Goal: Task Accomplishment & Management: Manage account settings

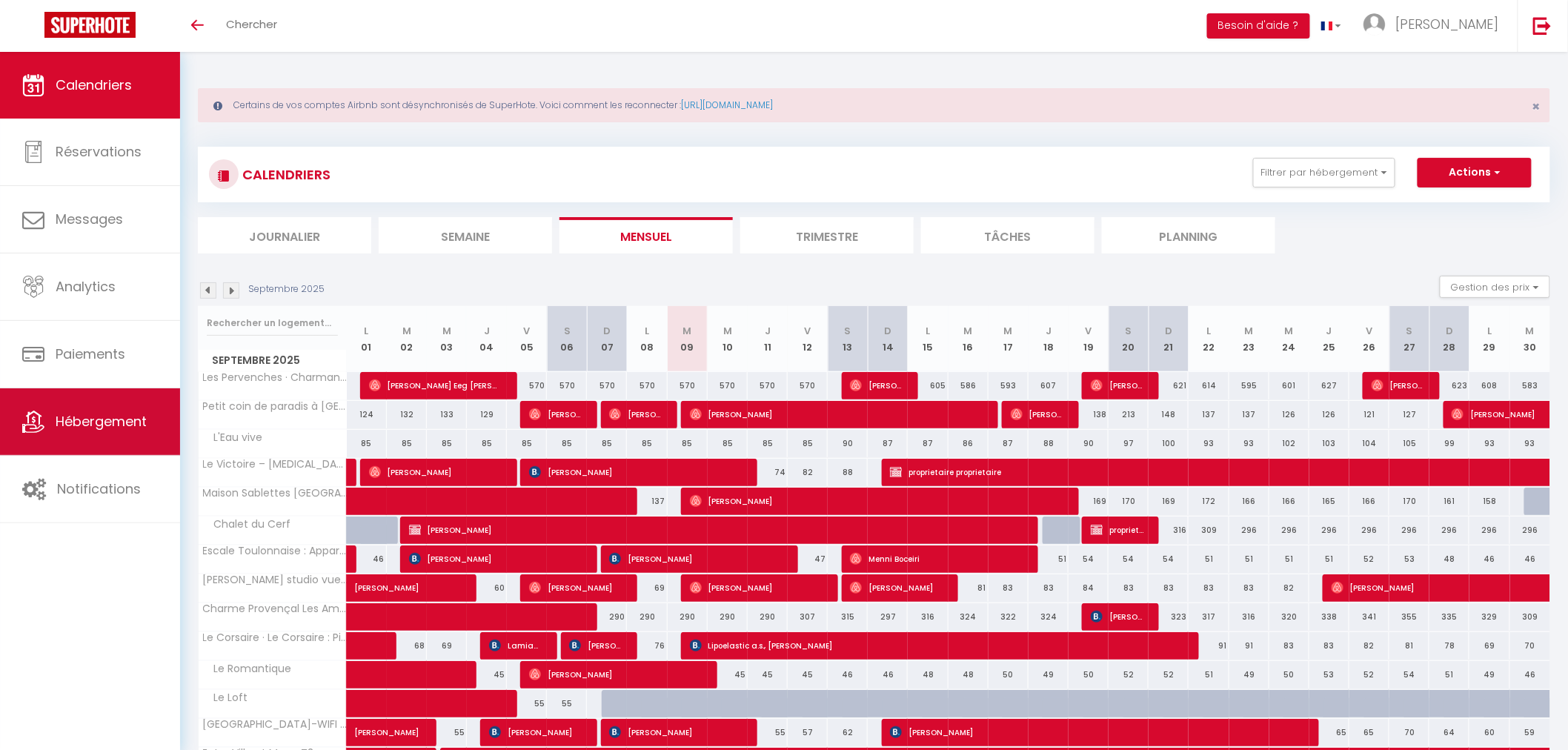
click at [113, 425] on span "Hébergement" at bounding box center [100, 421] width 91 height 19
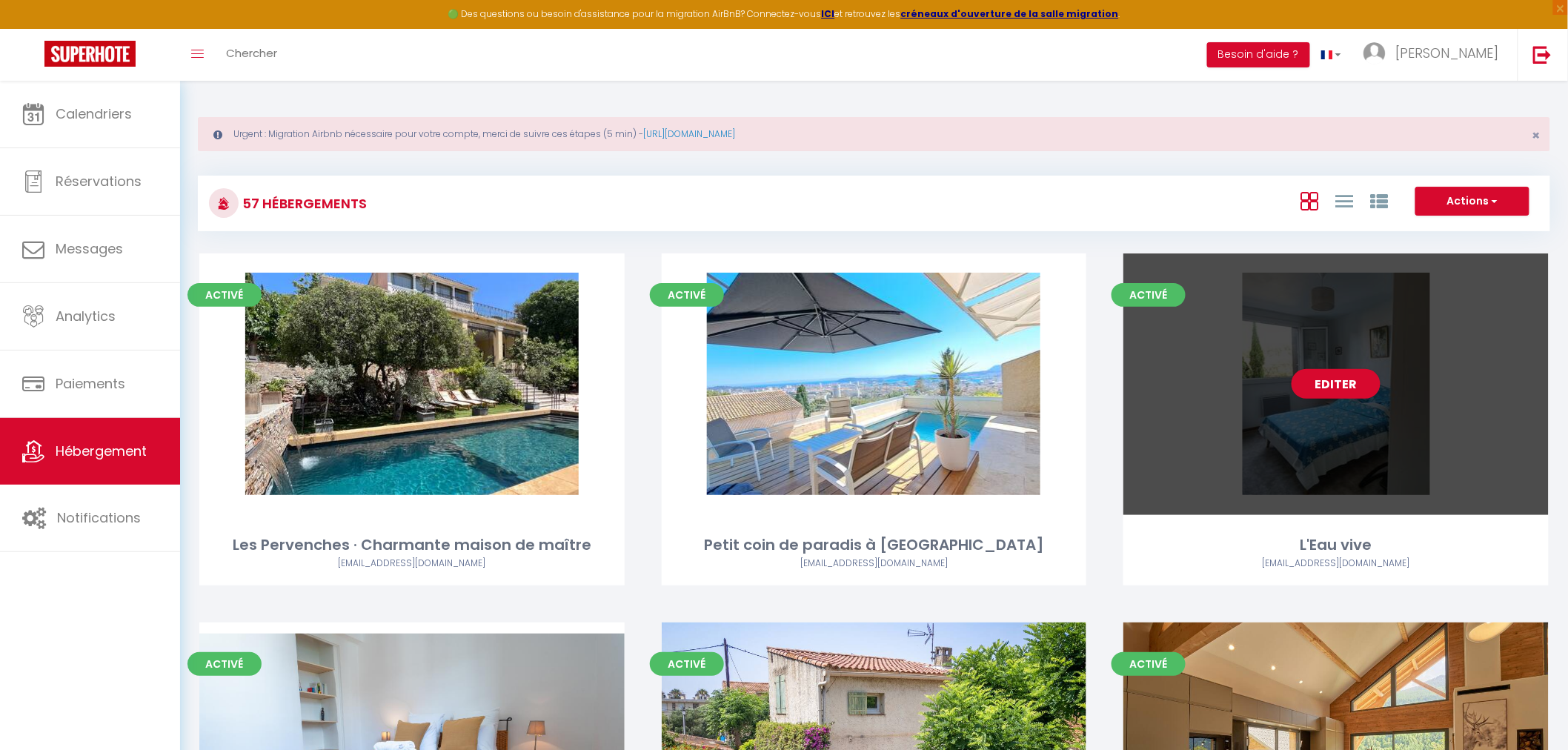
click at [1480, 418] on div "Editer" at bounding box center [1336, 384] width 426 height 262
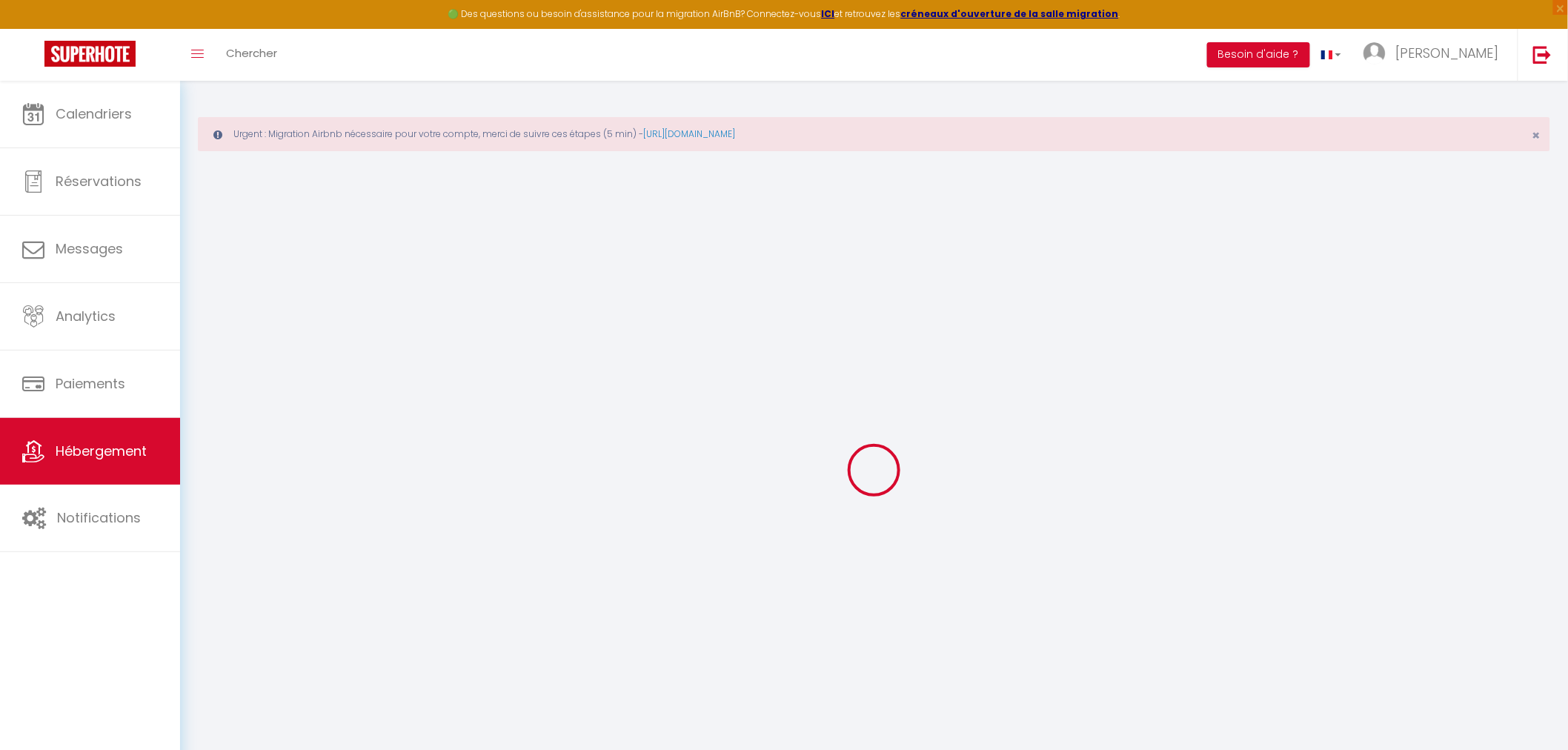
select select
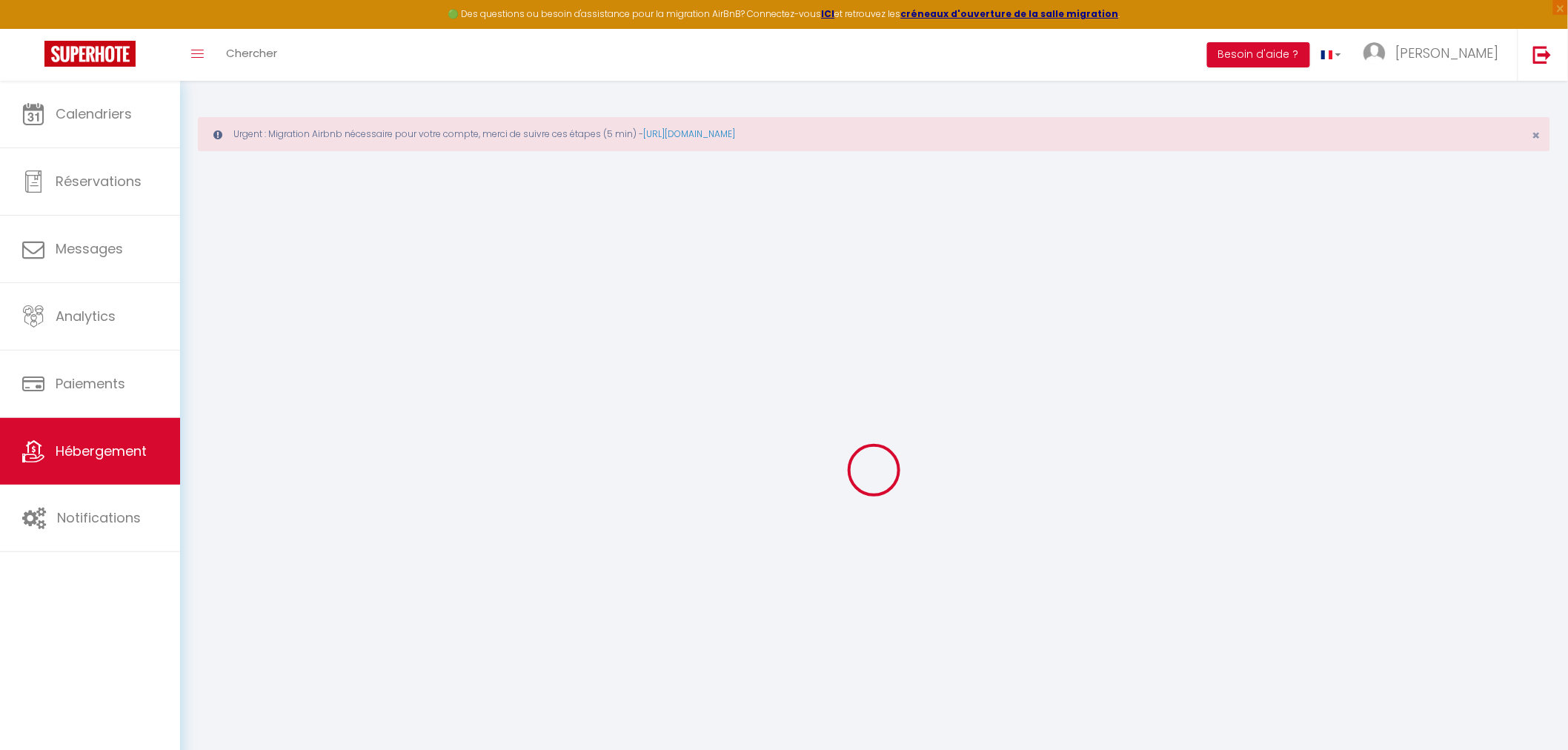
select select
checkbox input "false"
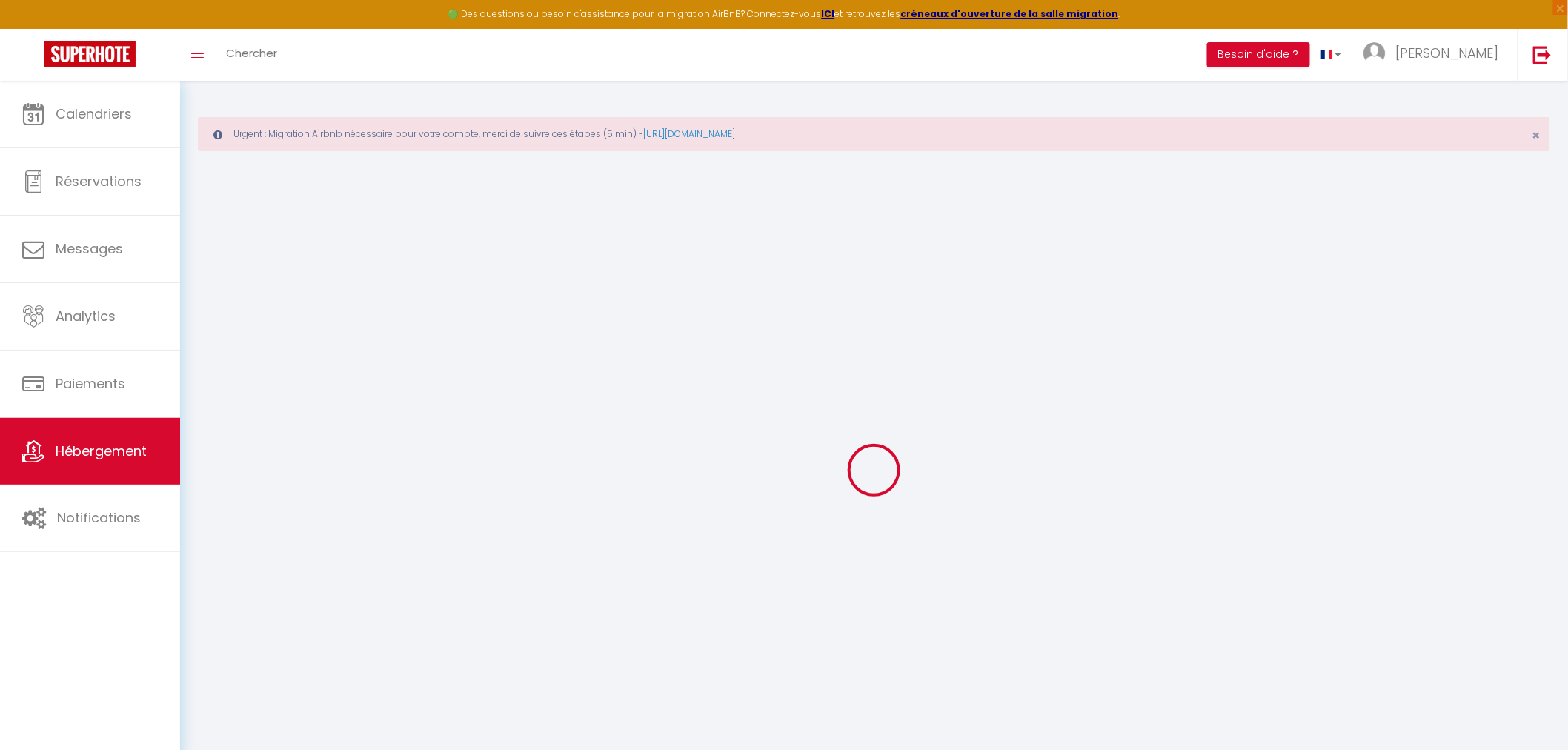
select select
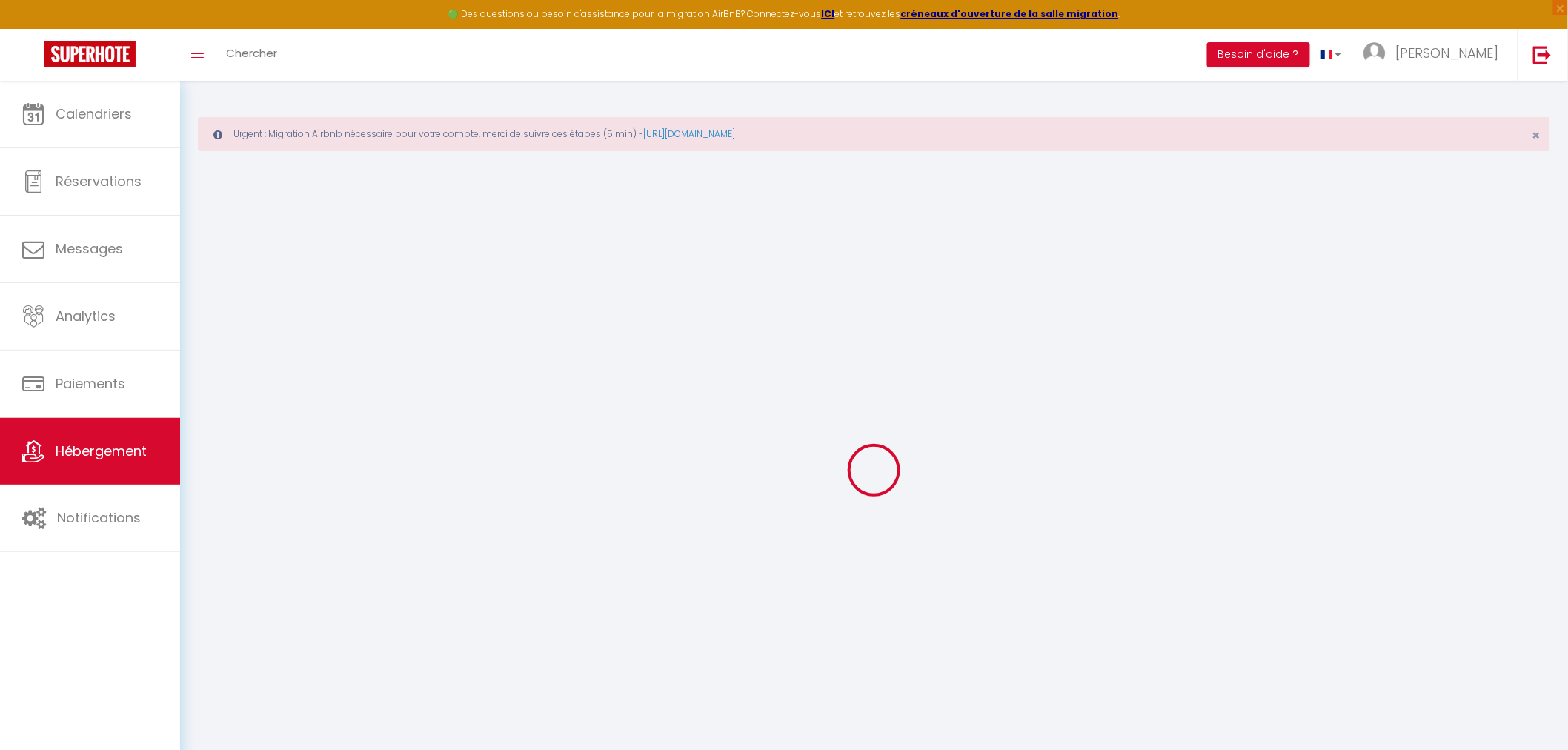
select select
checkbox input "false"
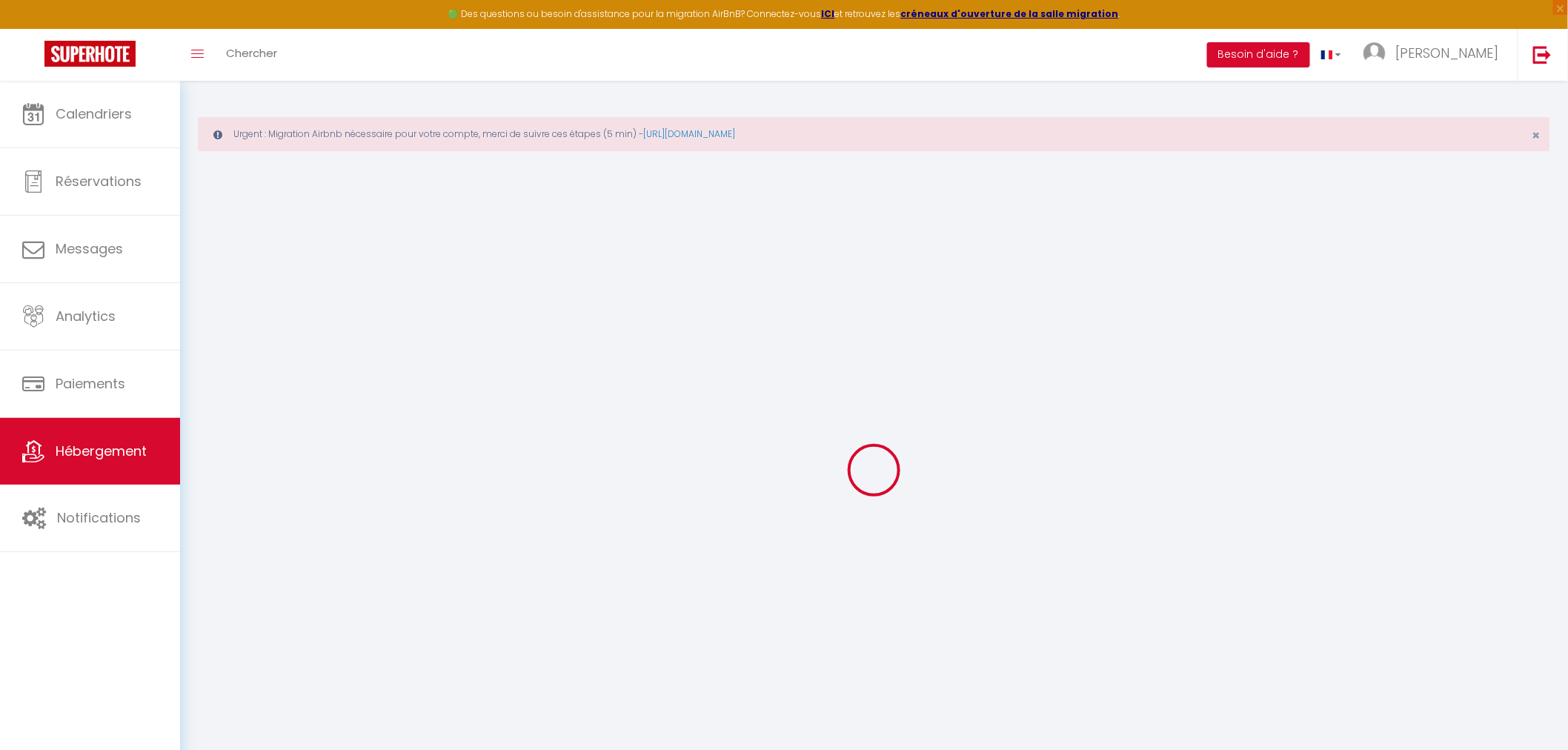
checkbox input "false"
select select
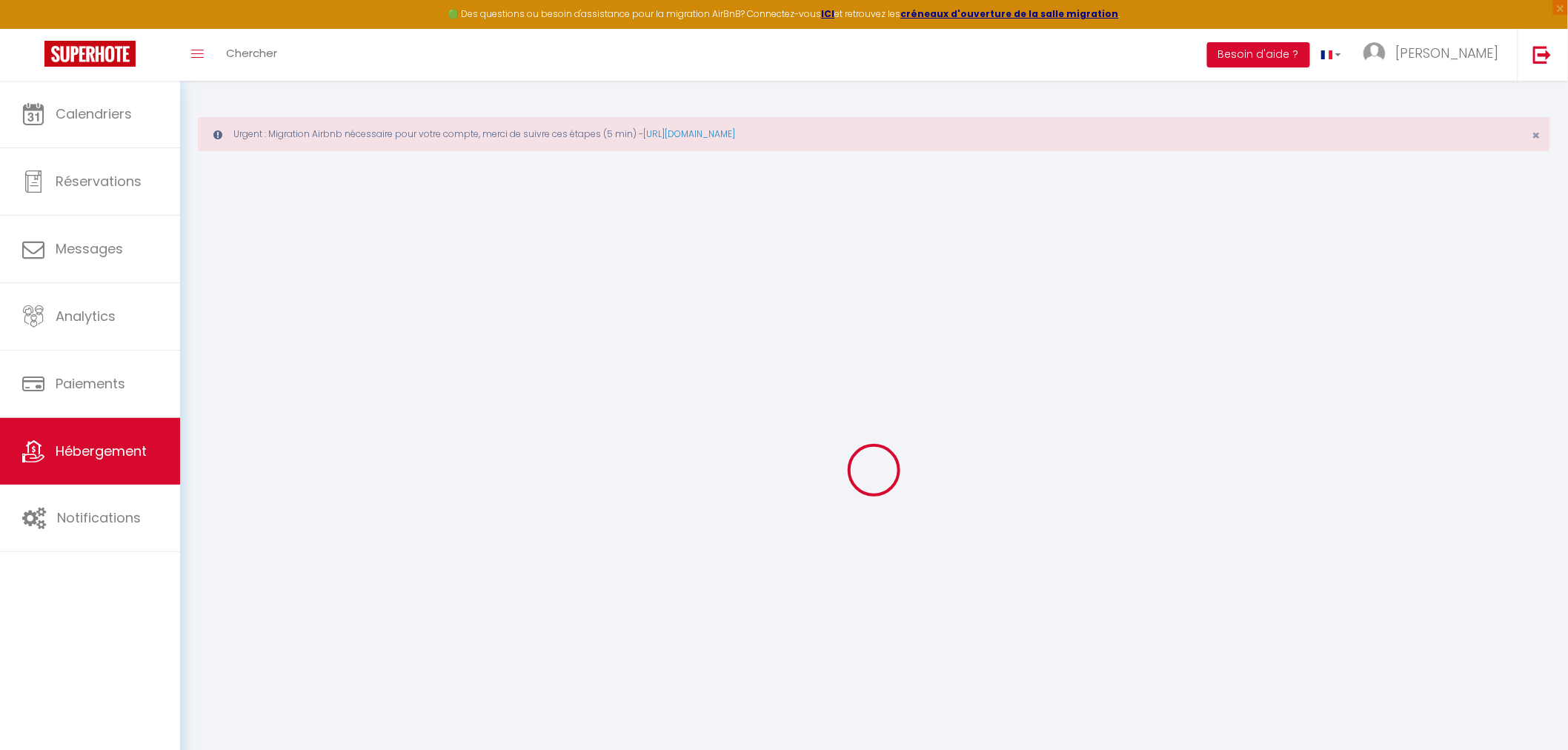
select select
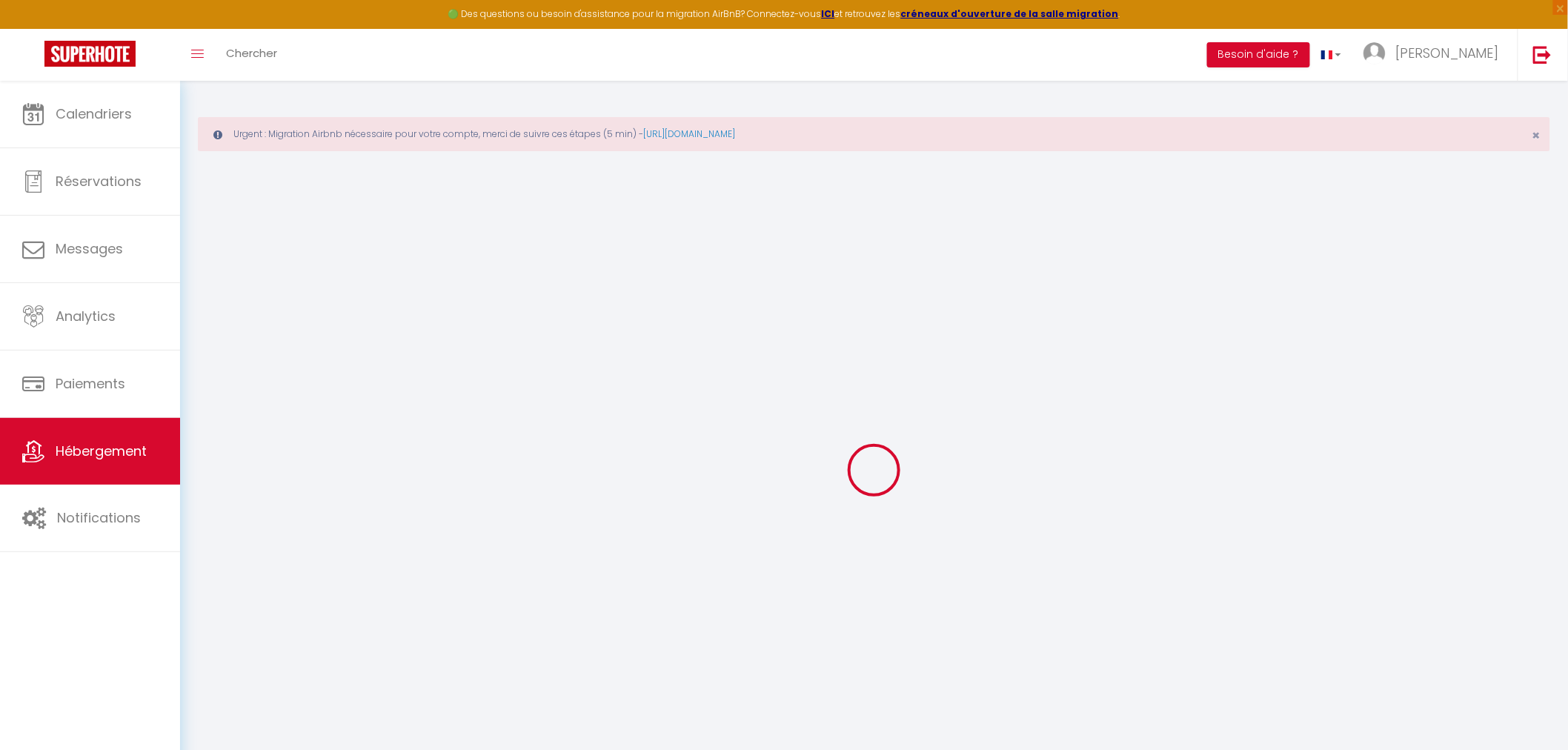
checkbox input "false"
select select
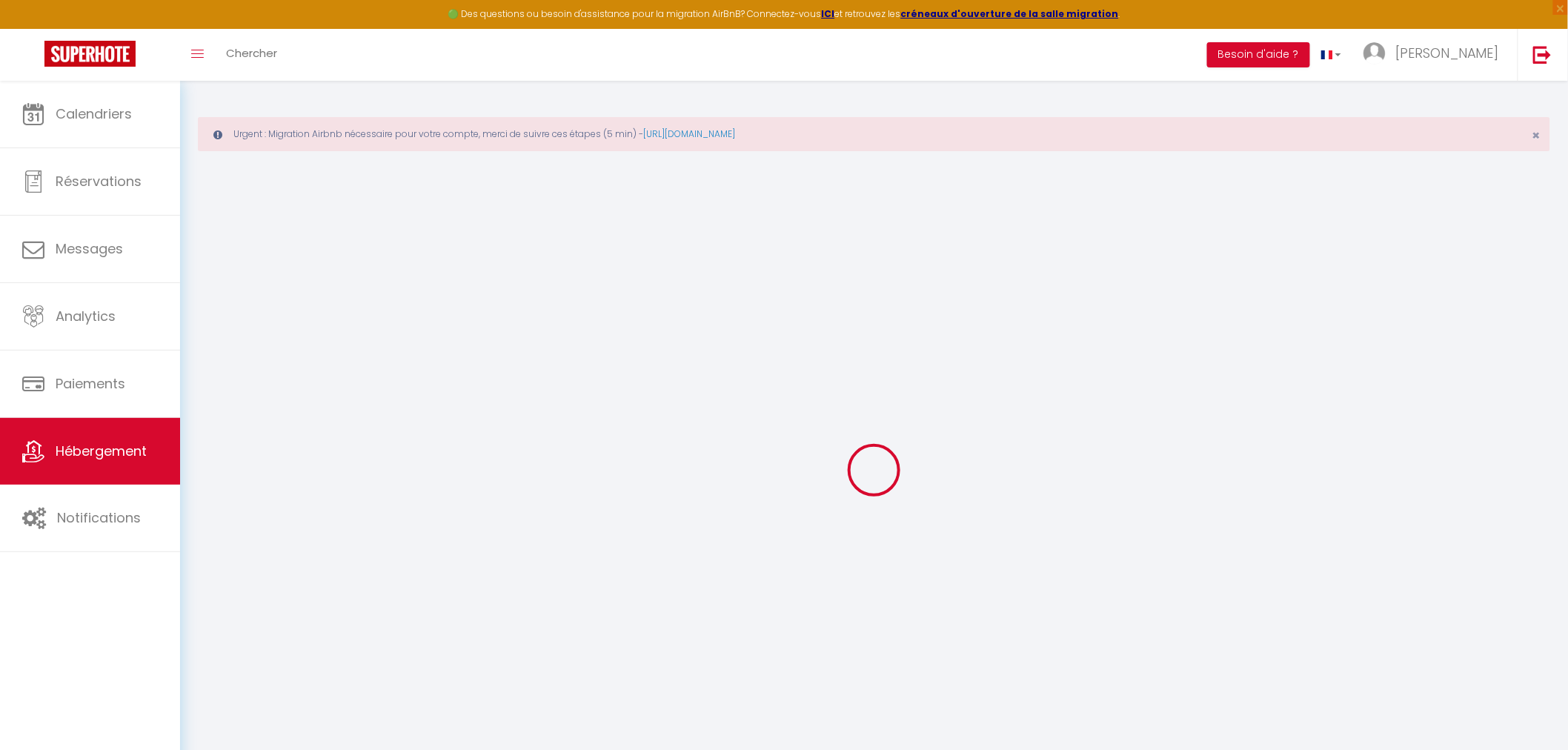
select select
type input "L'Eau vive"
type input "[PERSON_NAME] et [PERSON_NAME]"
type input "PERRIAULT"
type input "[STREET_ADDRESS]"
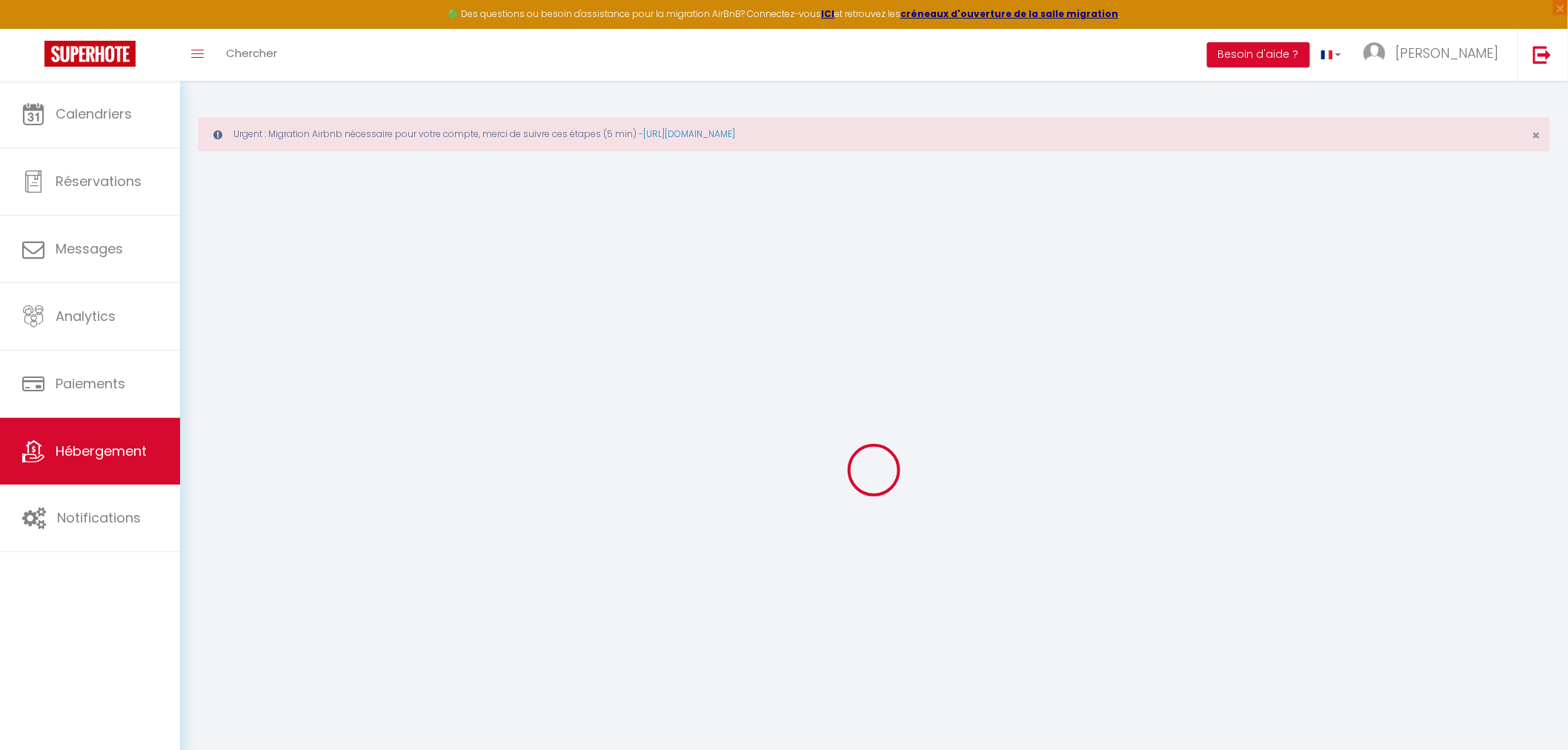
type input "34290"
type input "BASSAN"
select select "5"
select select "2"
type input "400"
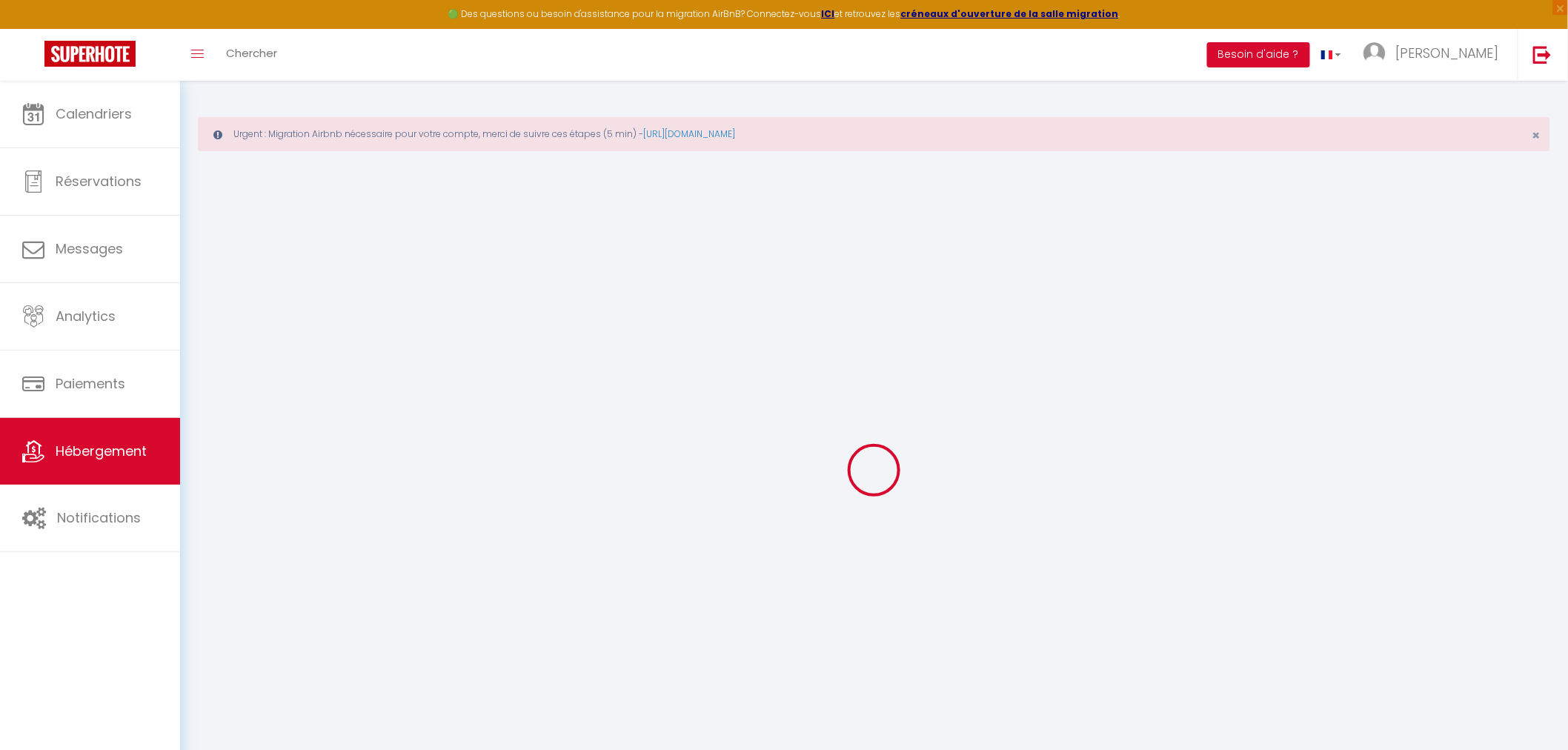
type input "133"
type input "5"
type input "4.55"
select select
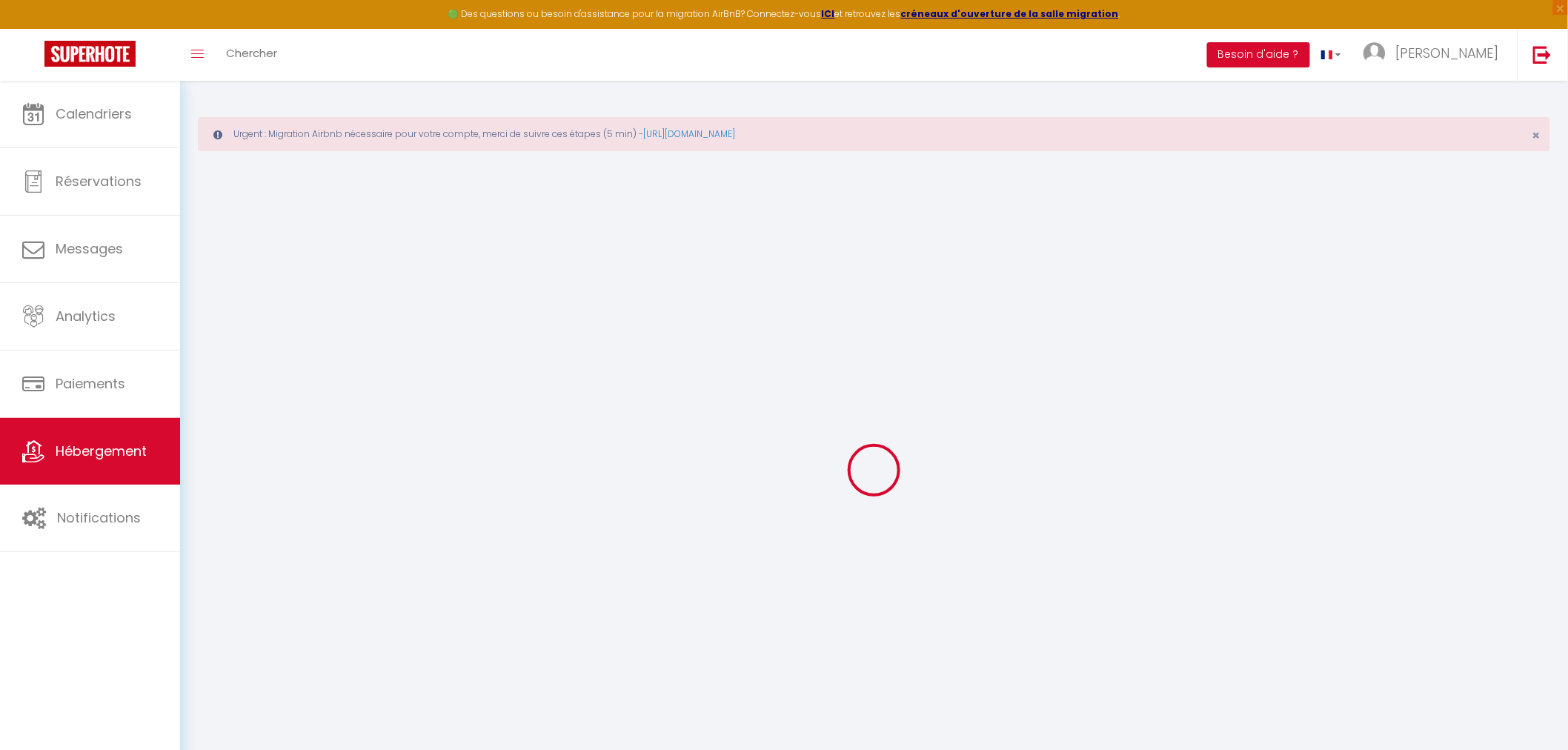
select select
type input "[STREET_ADDRESS][PERSON_NAME]"
type input "83200"
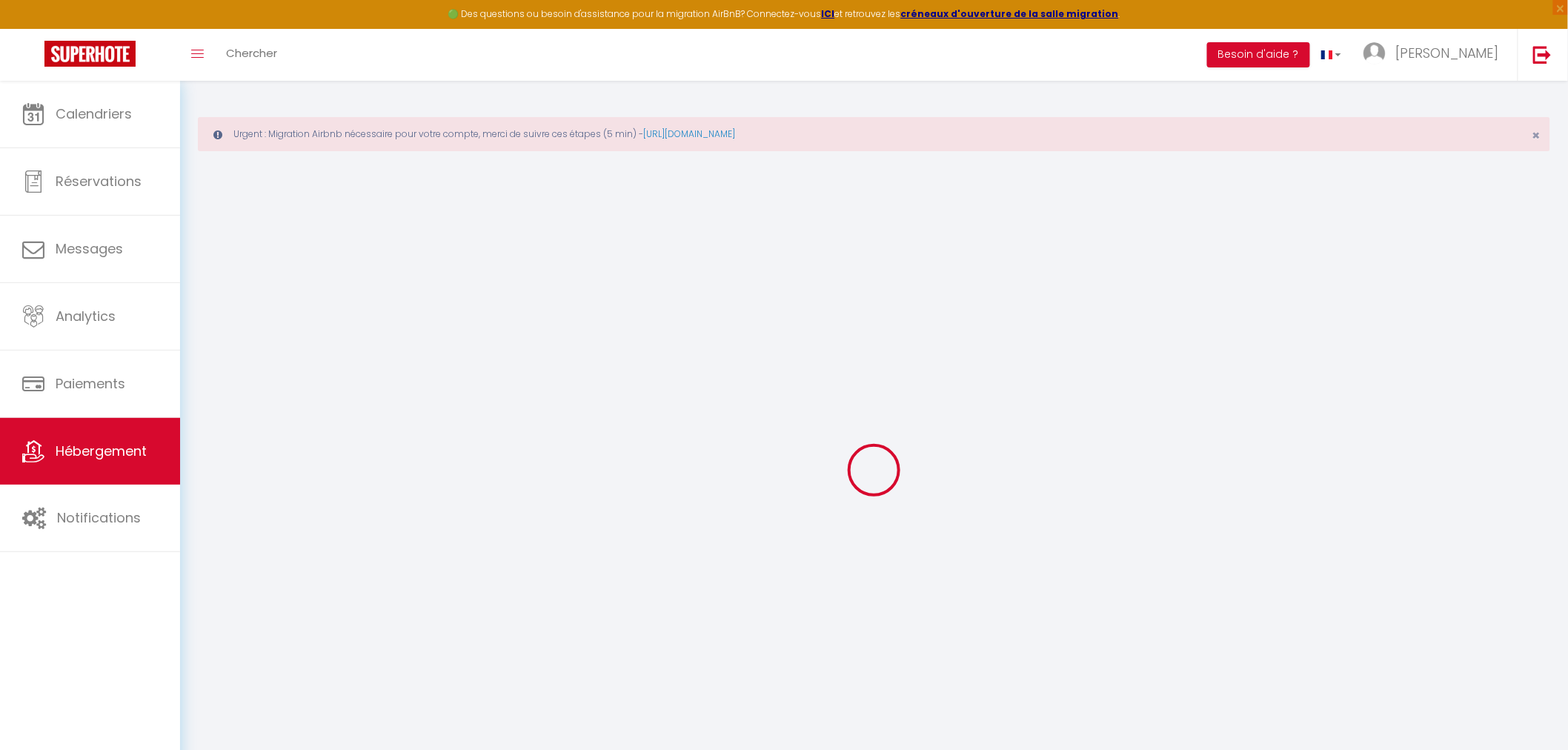
type input "[GEOGRAPHIC_DATA]"
type input "[EMAIL_ADDRESS][DOMAIN_NAME]"
select select
checkbox input "false"
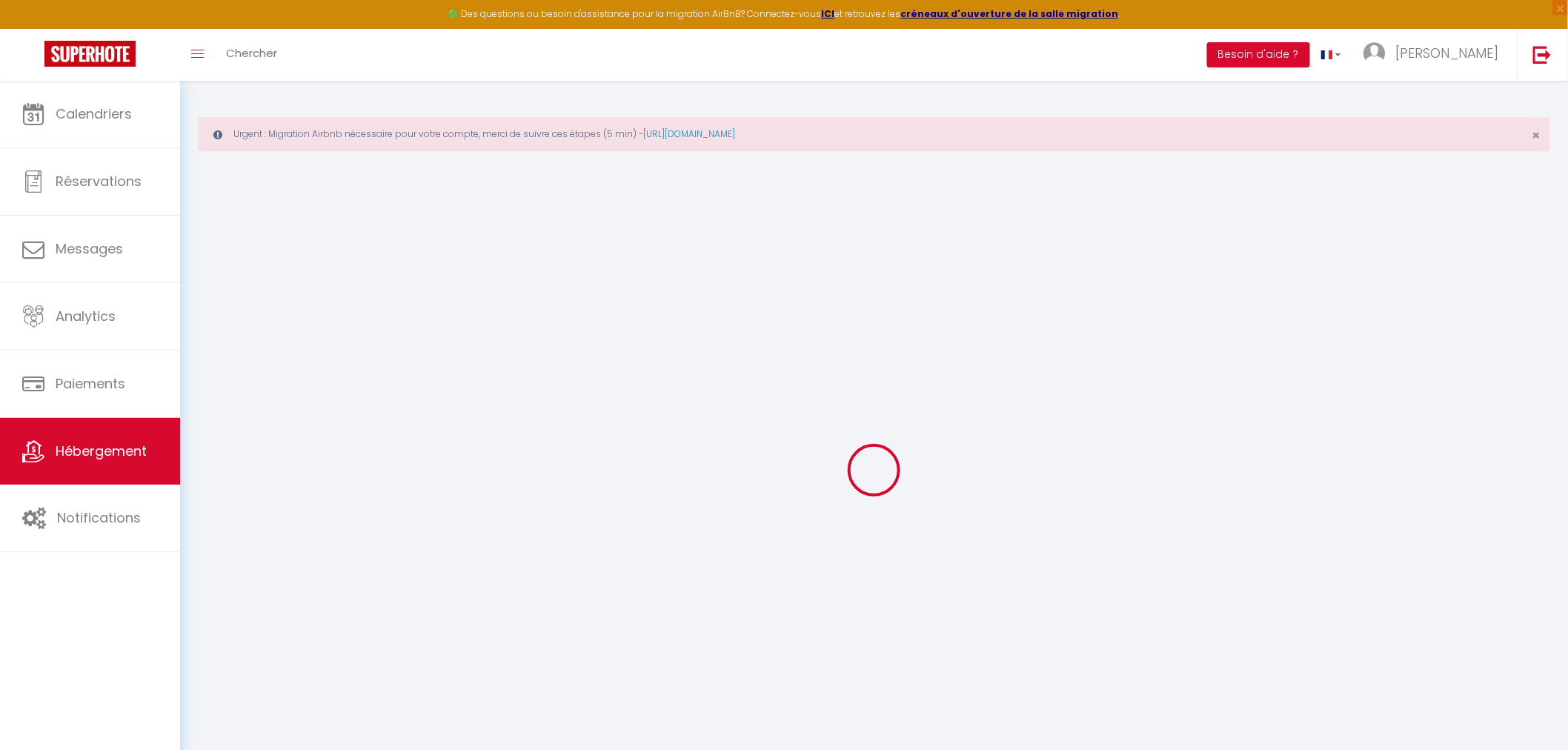
checkbox input "false"
radio input "true"
type input "28"
type input "91"
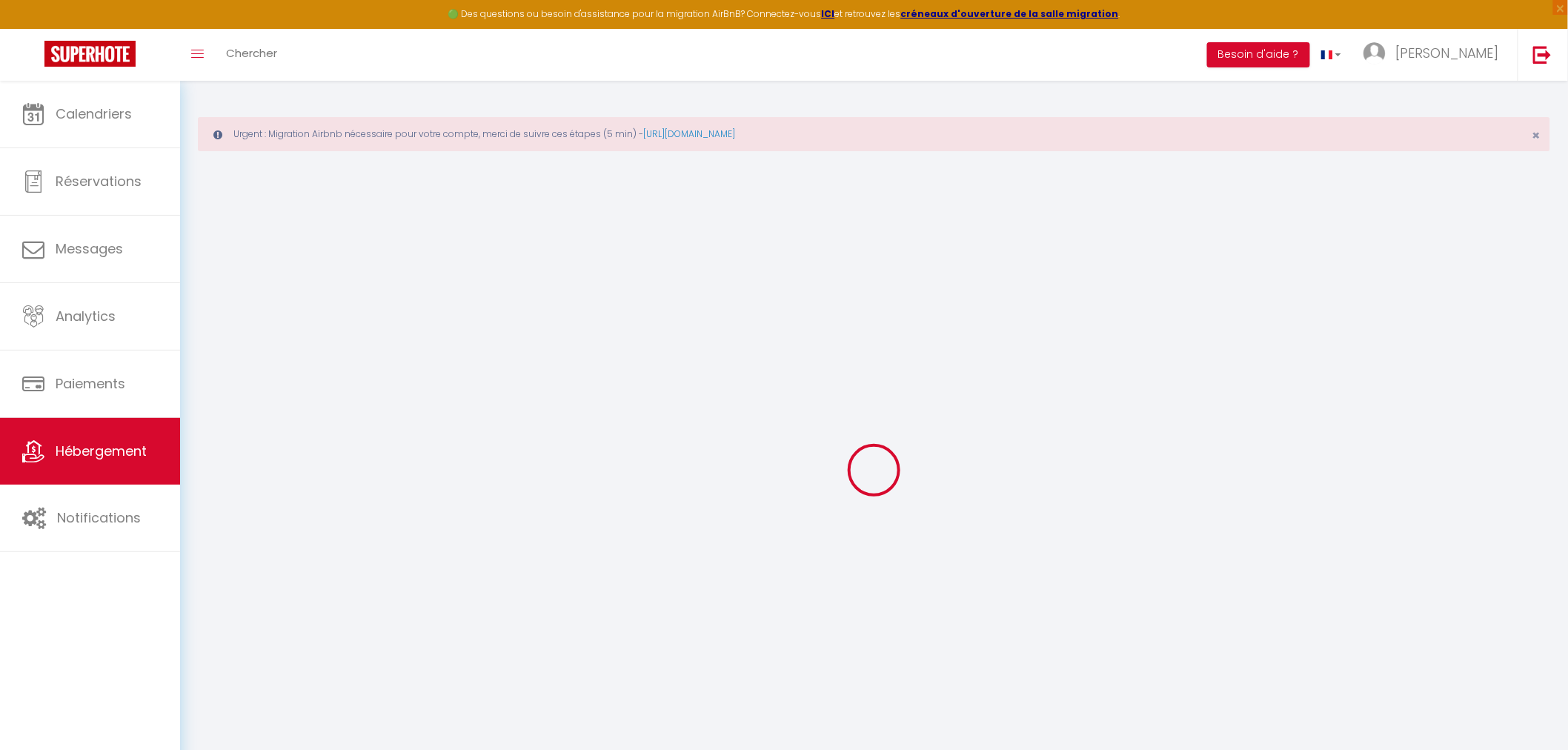
type input "0"
type input "42"
type input "0"
select select
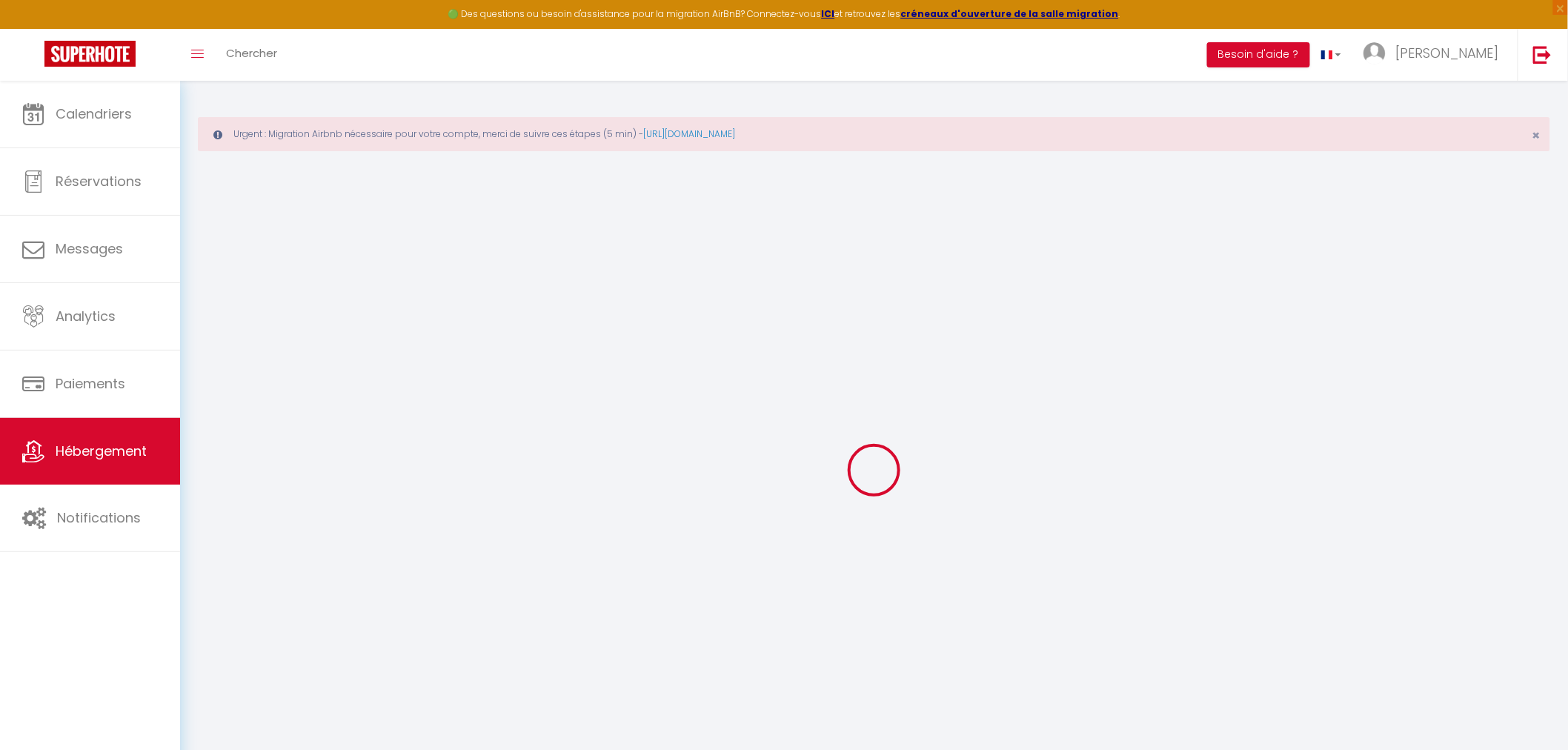
select select
checkbox input "false"
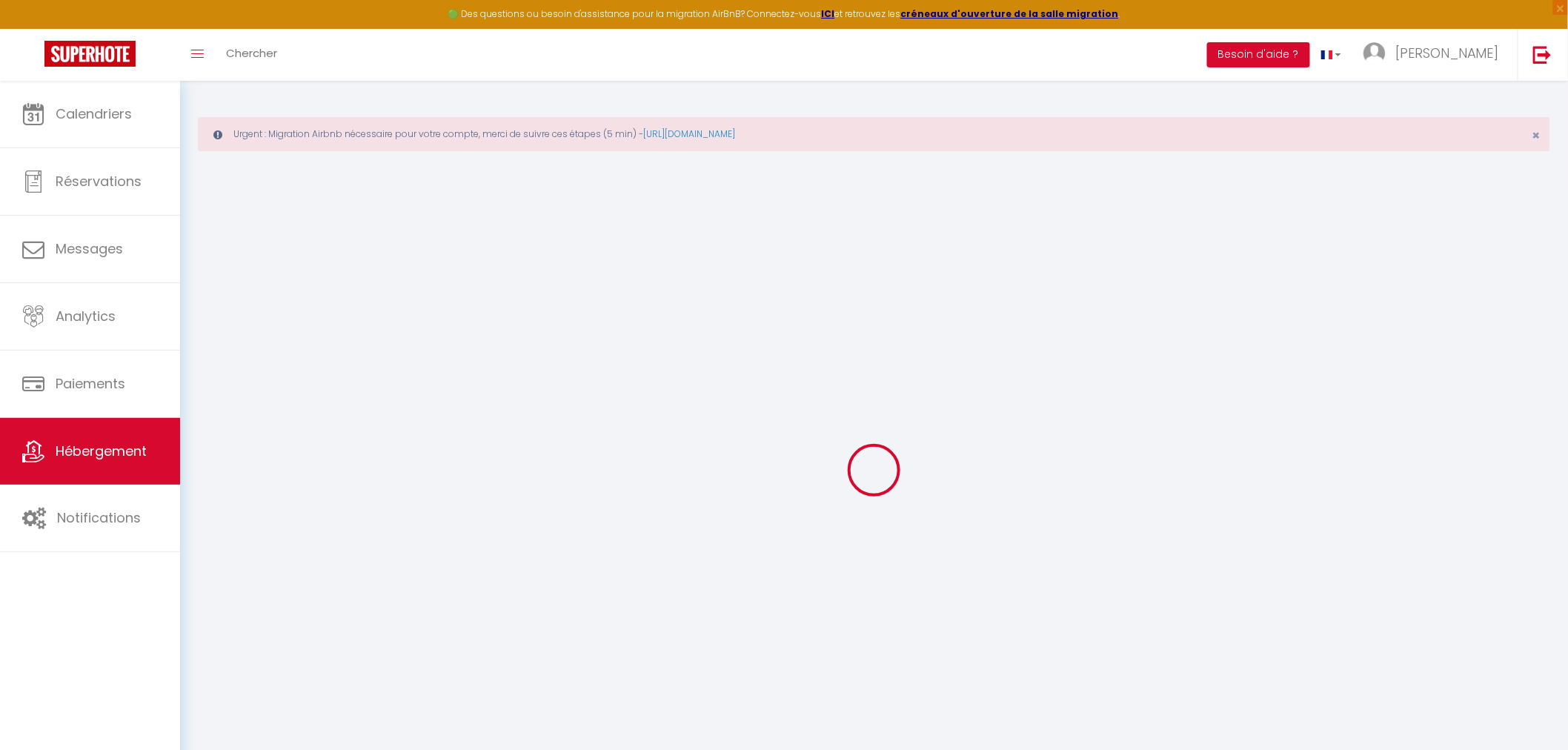
checkbox input "false"
select select
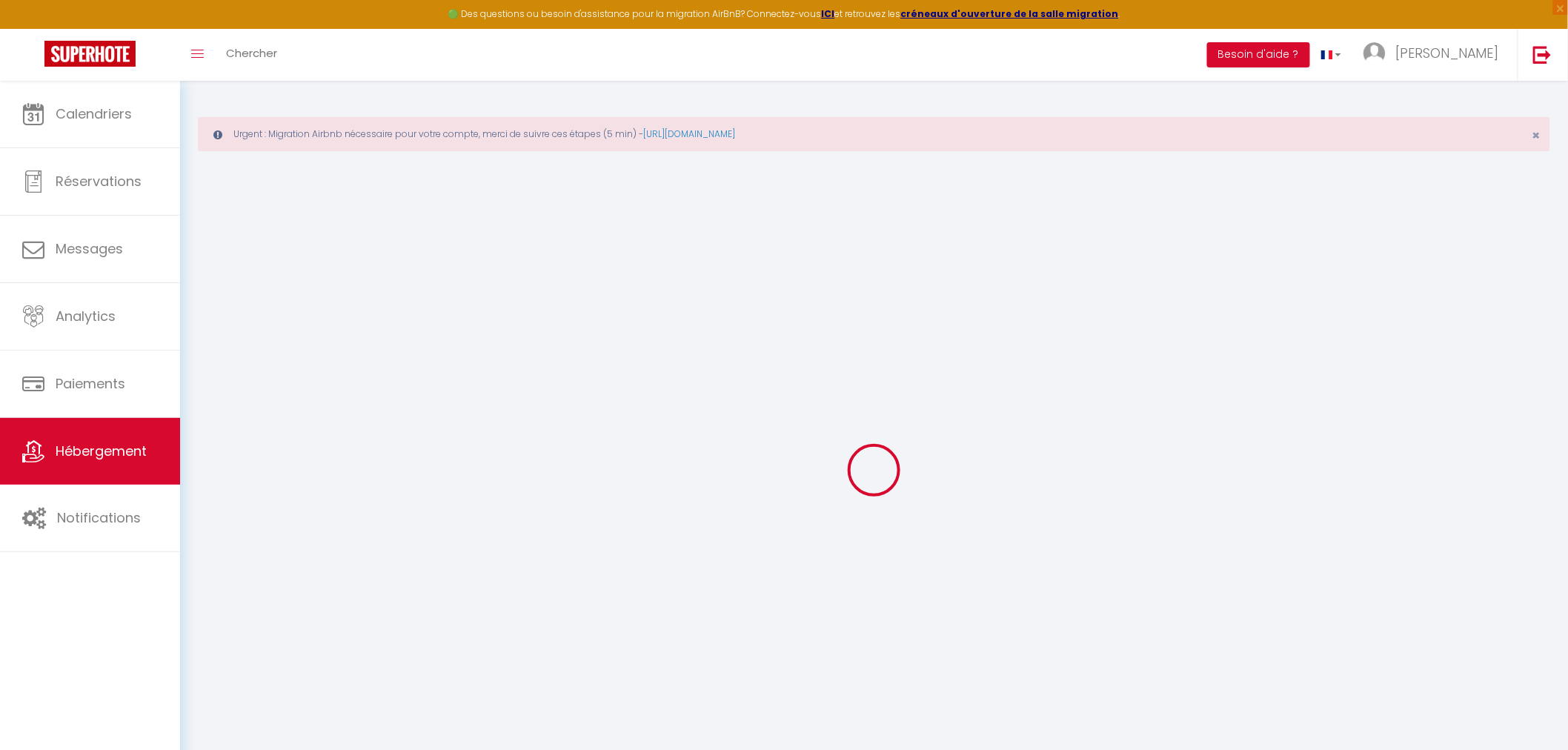
select select
checkbox input "false"
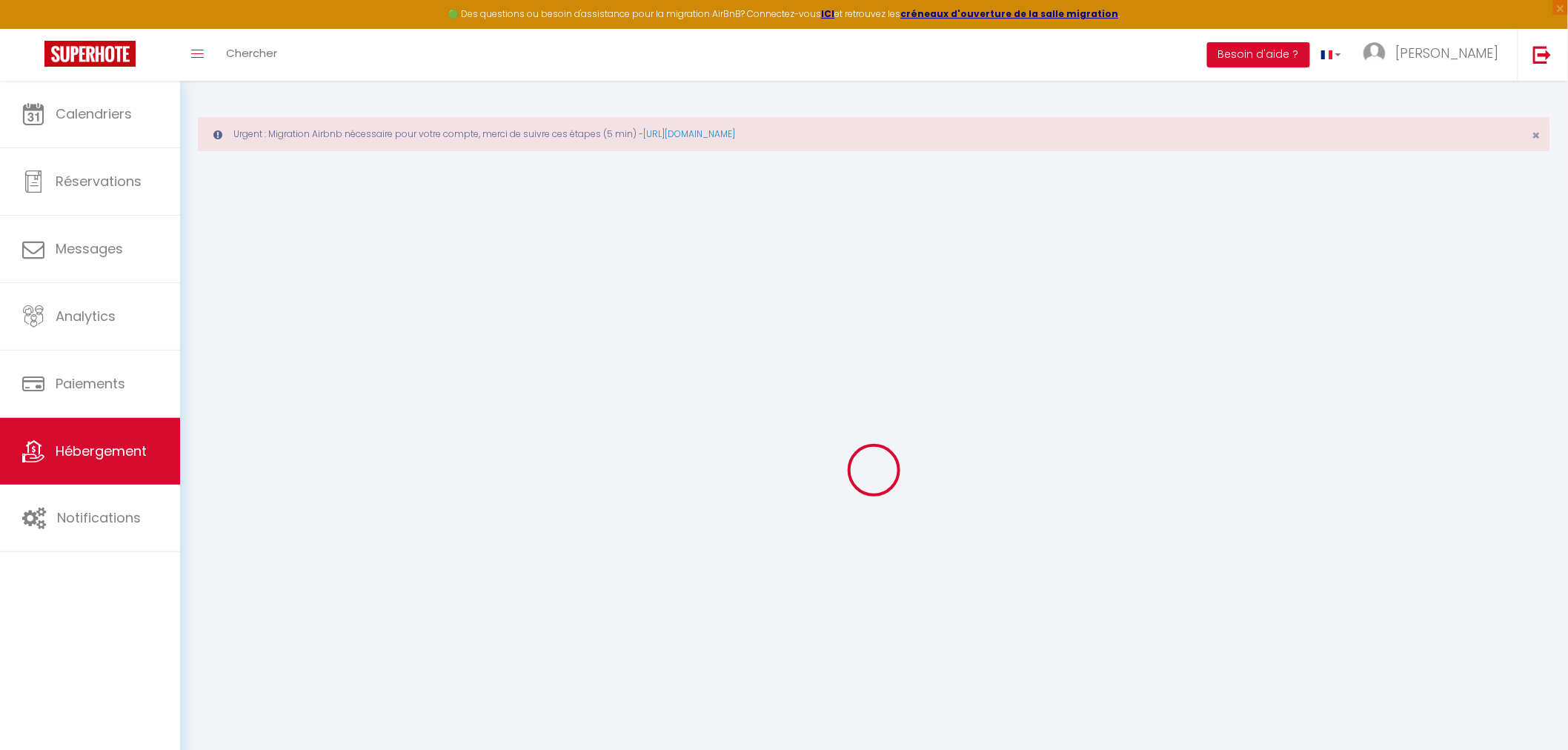
checkbox input "false"
select select "51410"
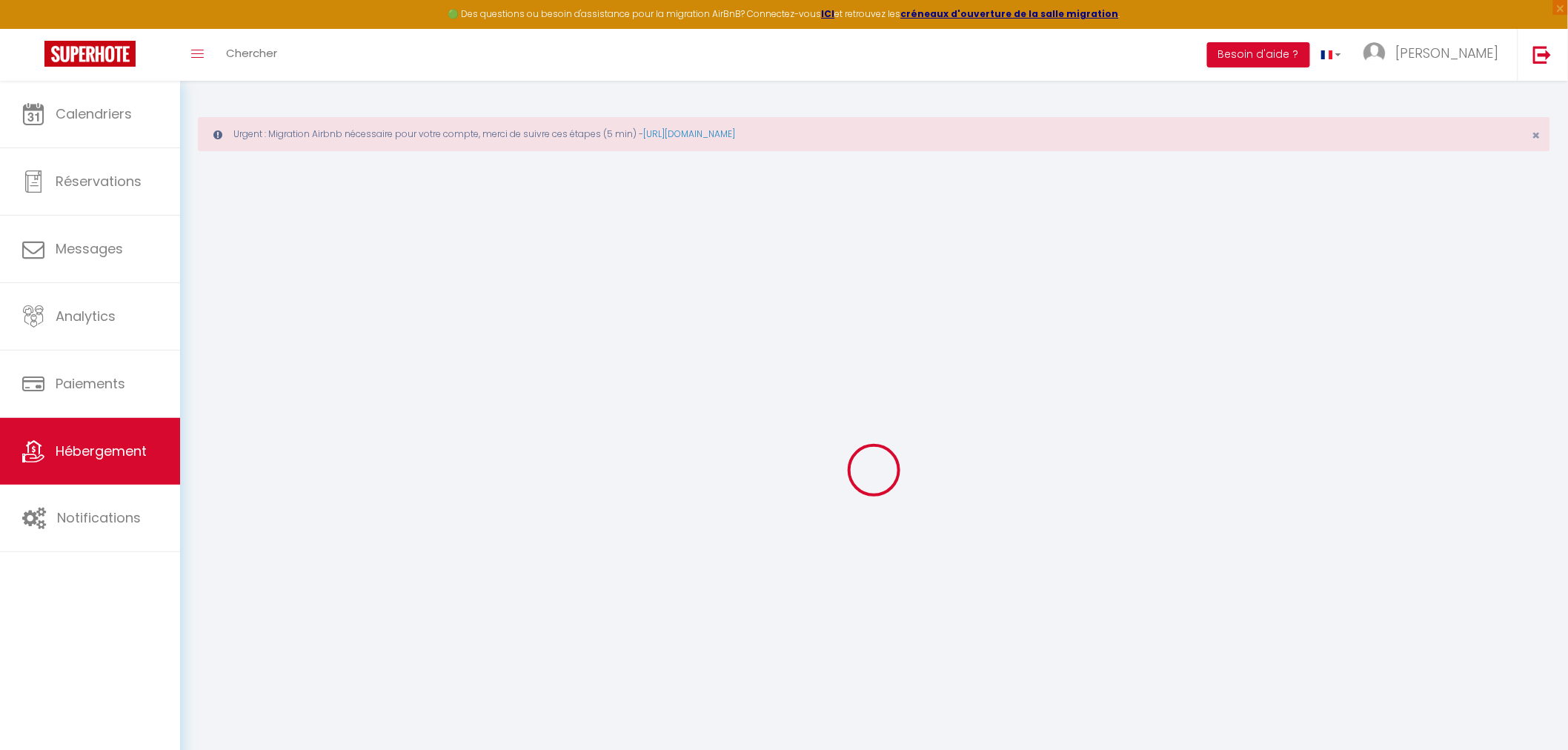
select select
checkbox input "false"
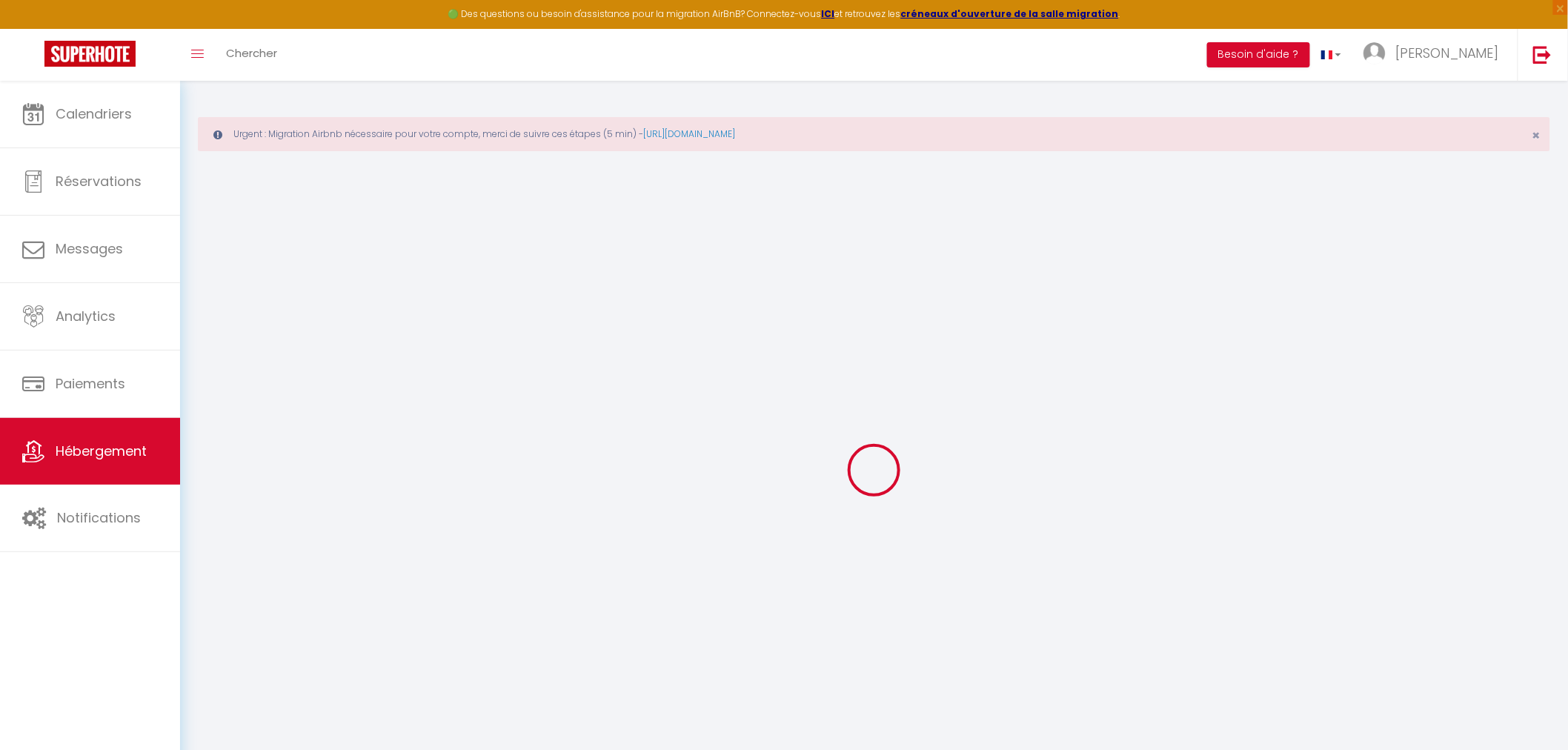
select select "16:00"
select select "20:00"
select select "10:00"
select select "30"
select select "120"
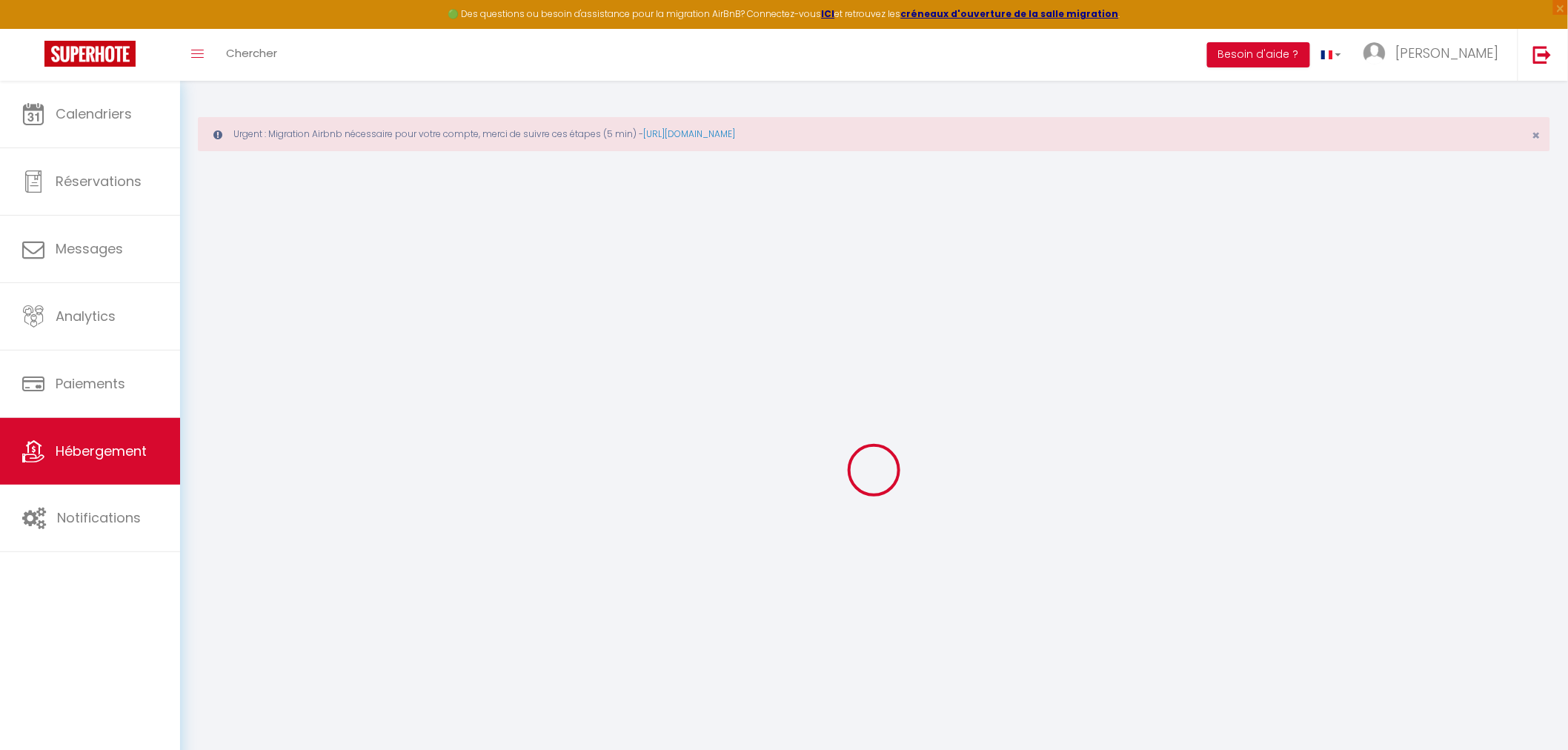
select select
checkbox input "false"
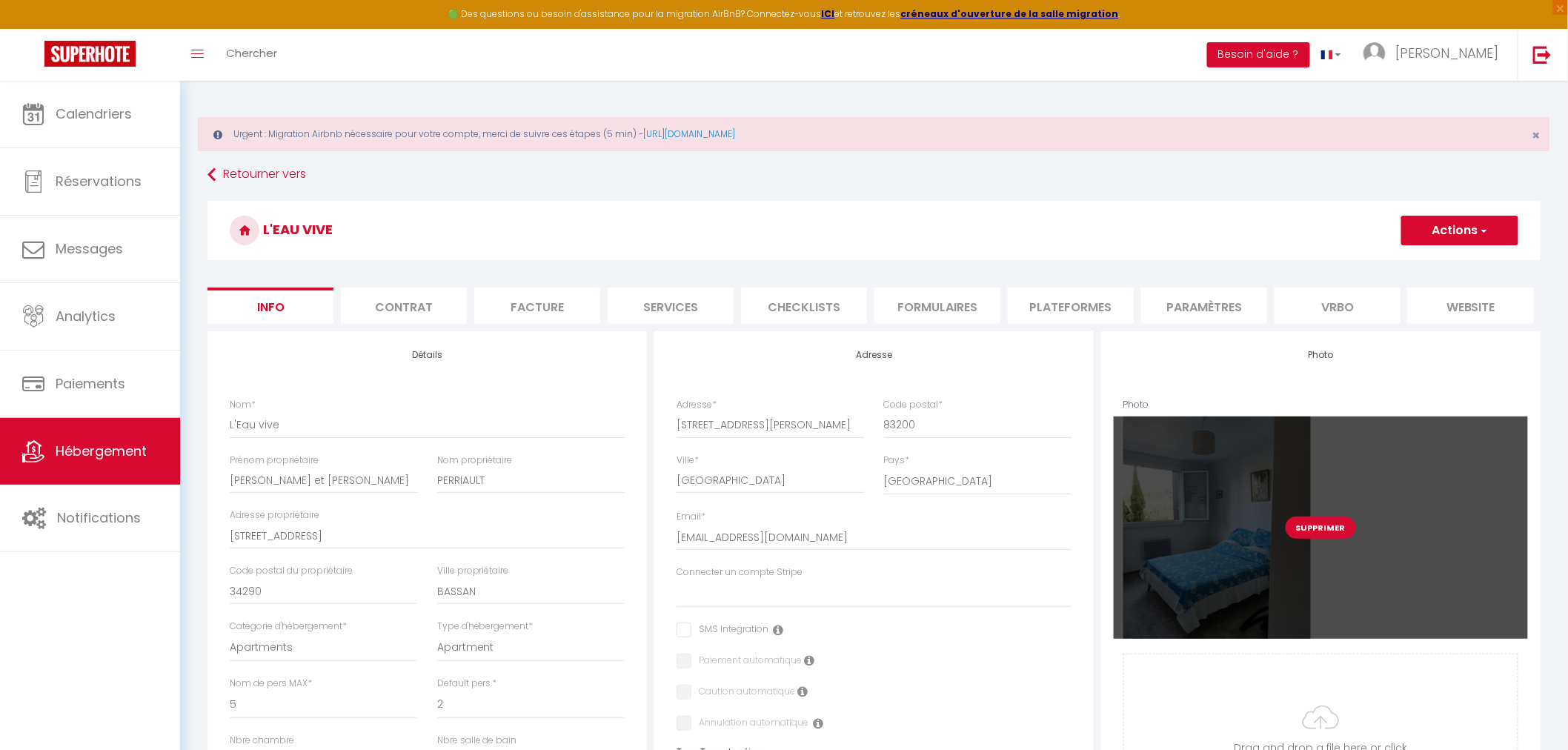
click at [1342, 536] on button "Supprimer" at bounding box center [1321, 527] width 71 height 22
select select
checkbox input "false"
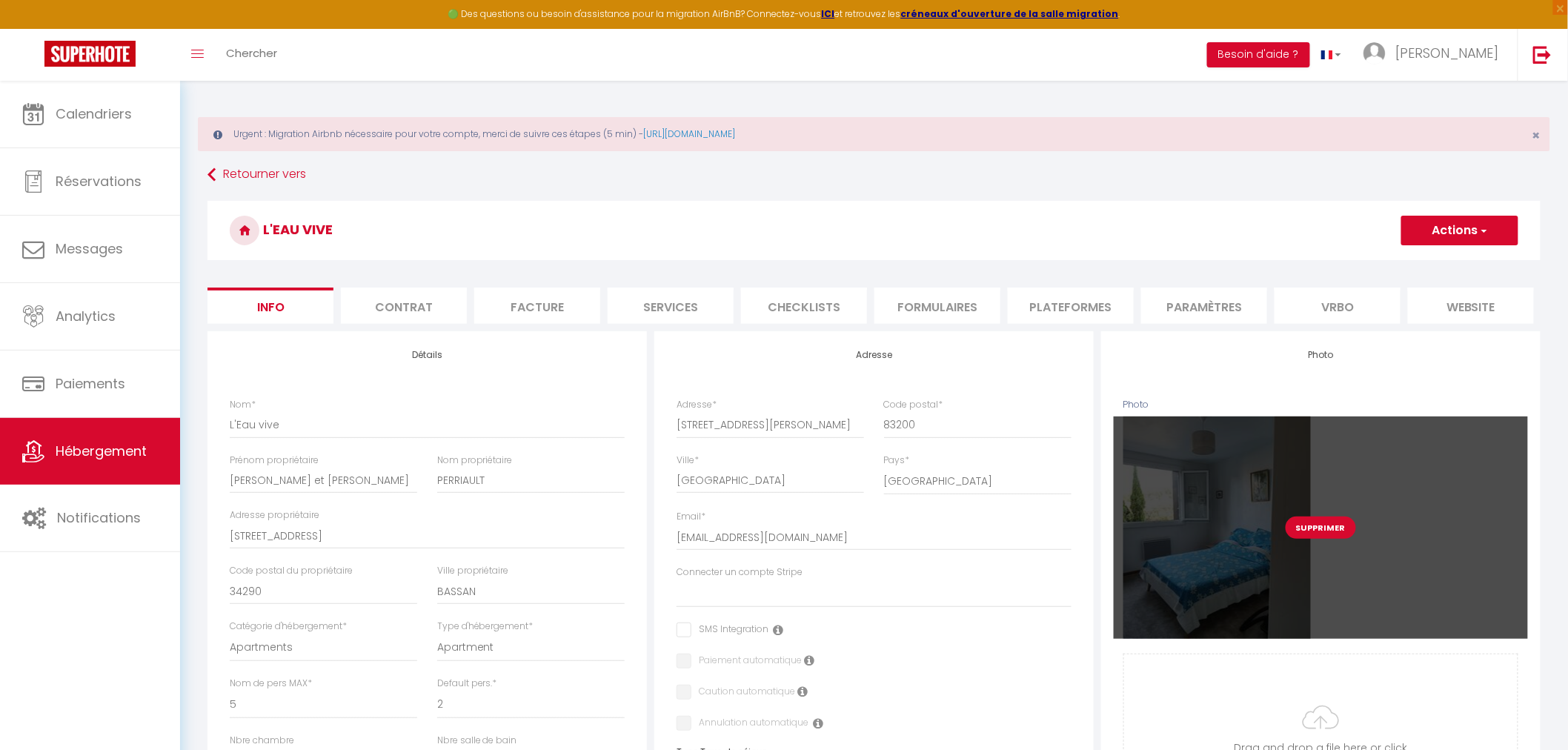
checkbox input "false"
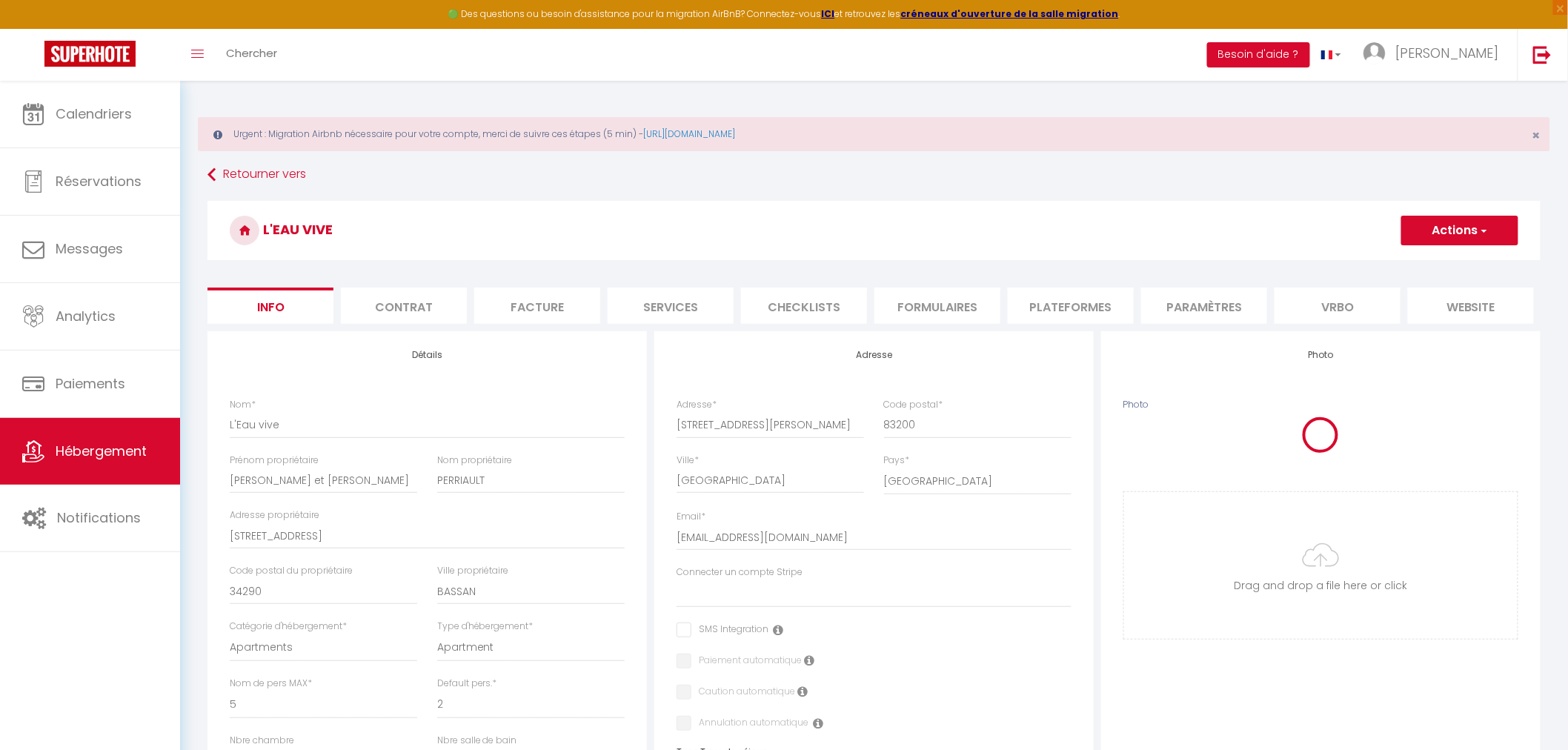
select select
checkbox input "false"
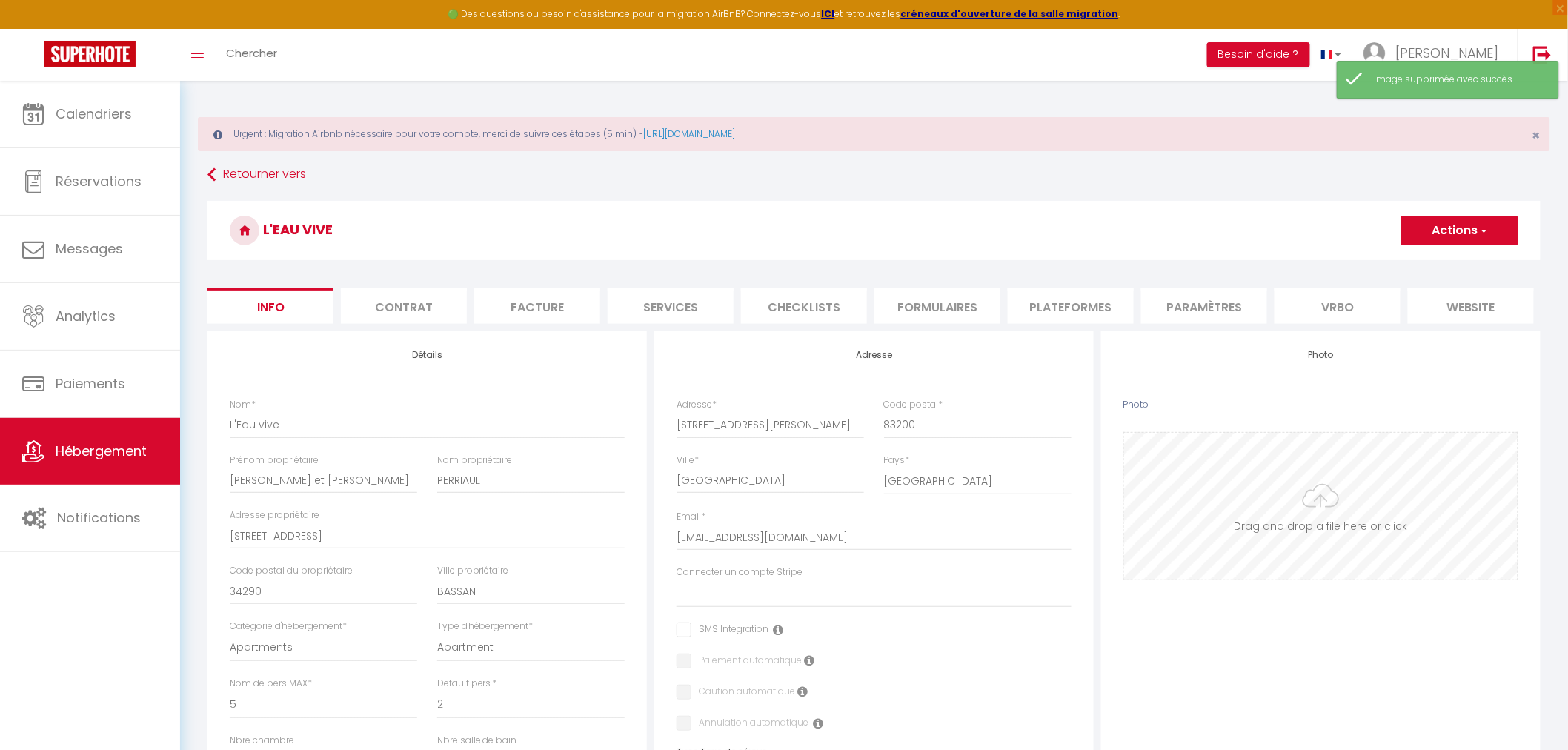
click at [1347, 553] on input "Photo" at bounding box center [1321, 505] width 393 height 147
type input "C:\fakepath\Conciergerie de [PERSON_NAME][GEOGRAPHIC_DATA] Pont du las 7.jpg"
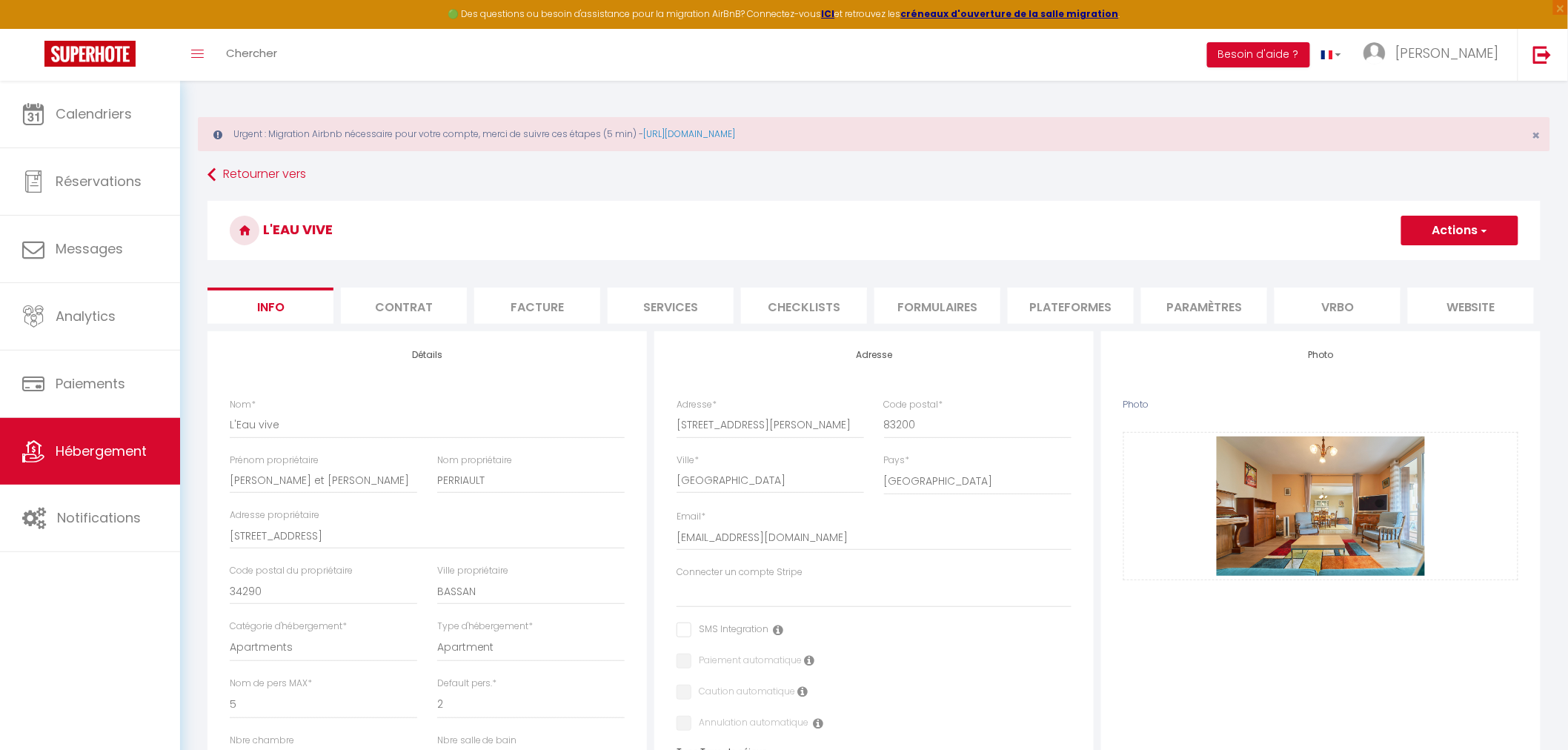
click at [1441, 233] on button "Actions" at bounding box center [1460, 230] width 117 height 30
click at [1394, 262] on input "Enregistrer" at bounding box center [1401, 262] width 55 height 14
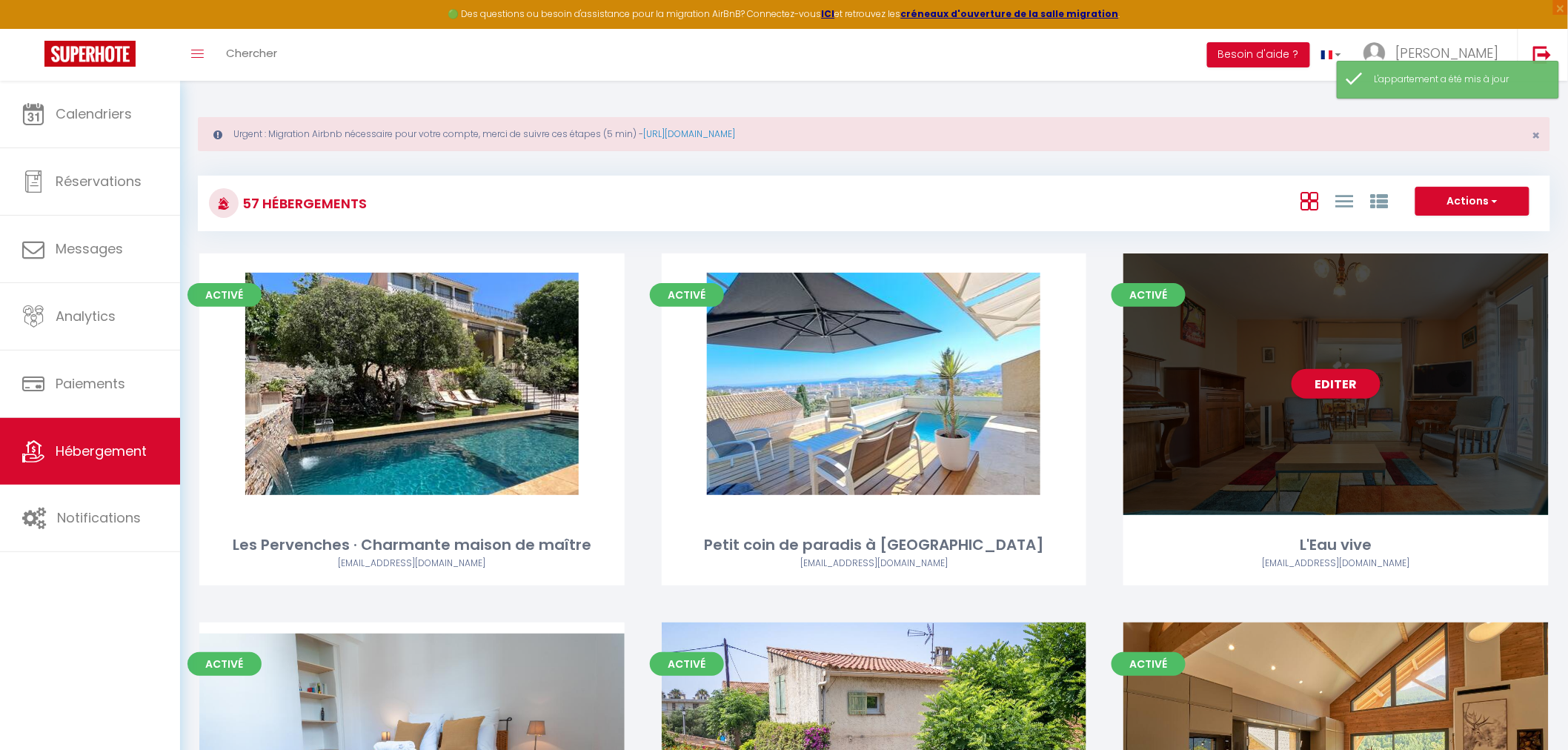
click at [1512, 330] on div "Editer" at bounding box center [1336, 384] width 426 height 262
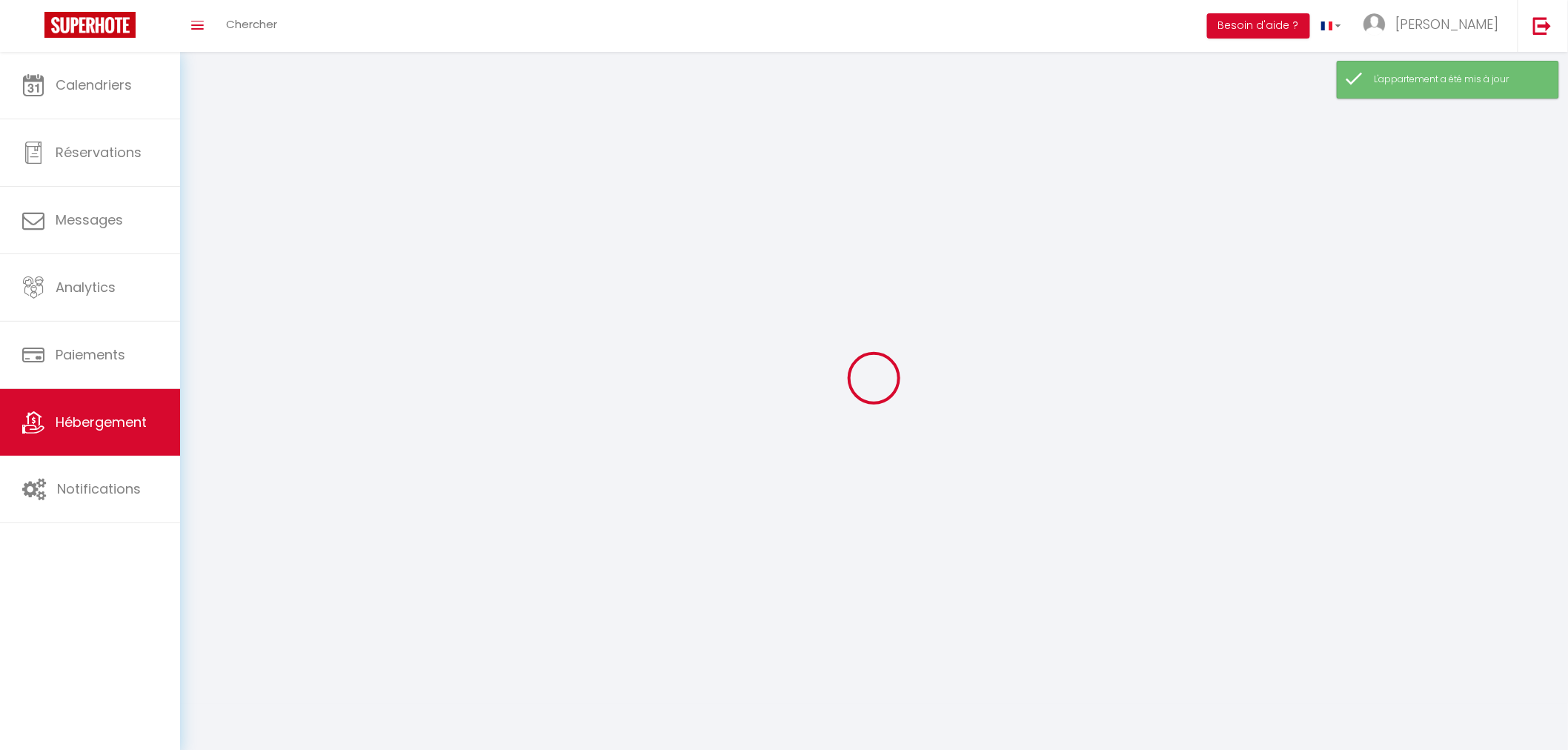
select select "1"
select select
select select "28"
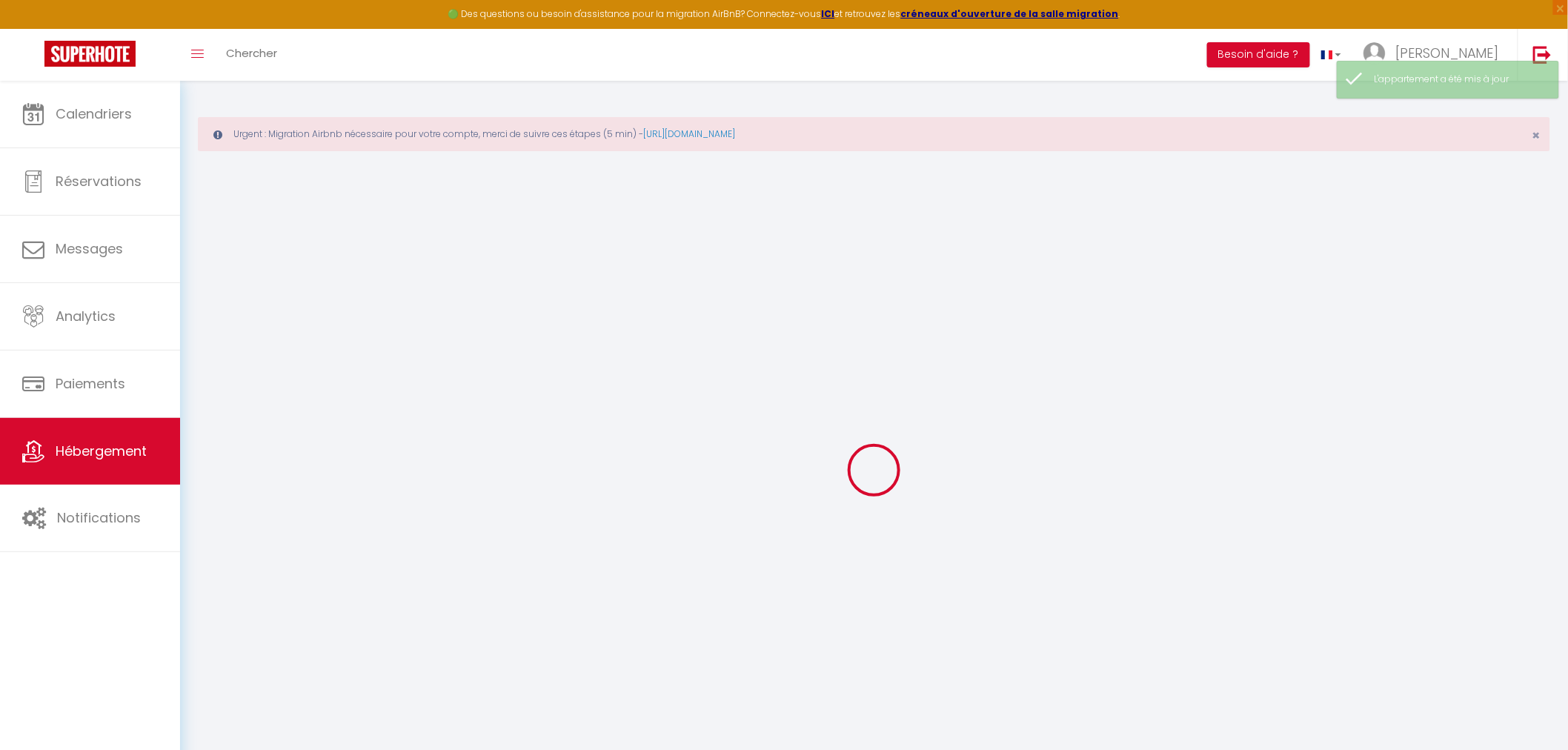
select select
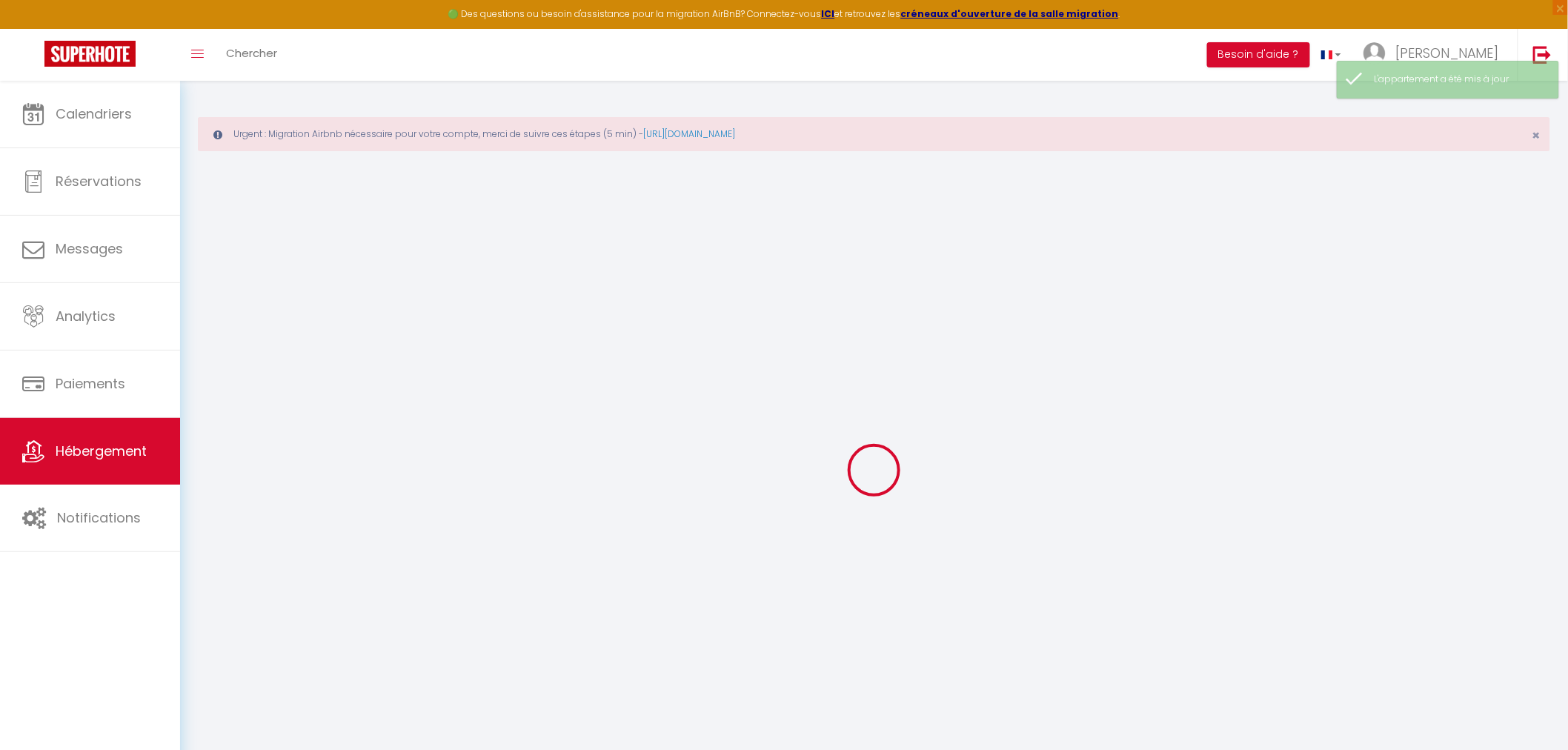
select select
checkbox input "false"
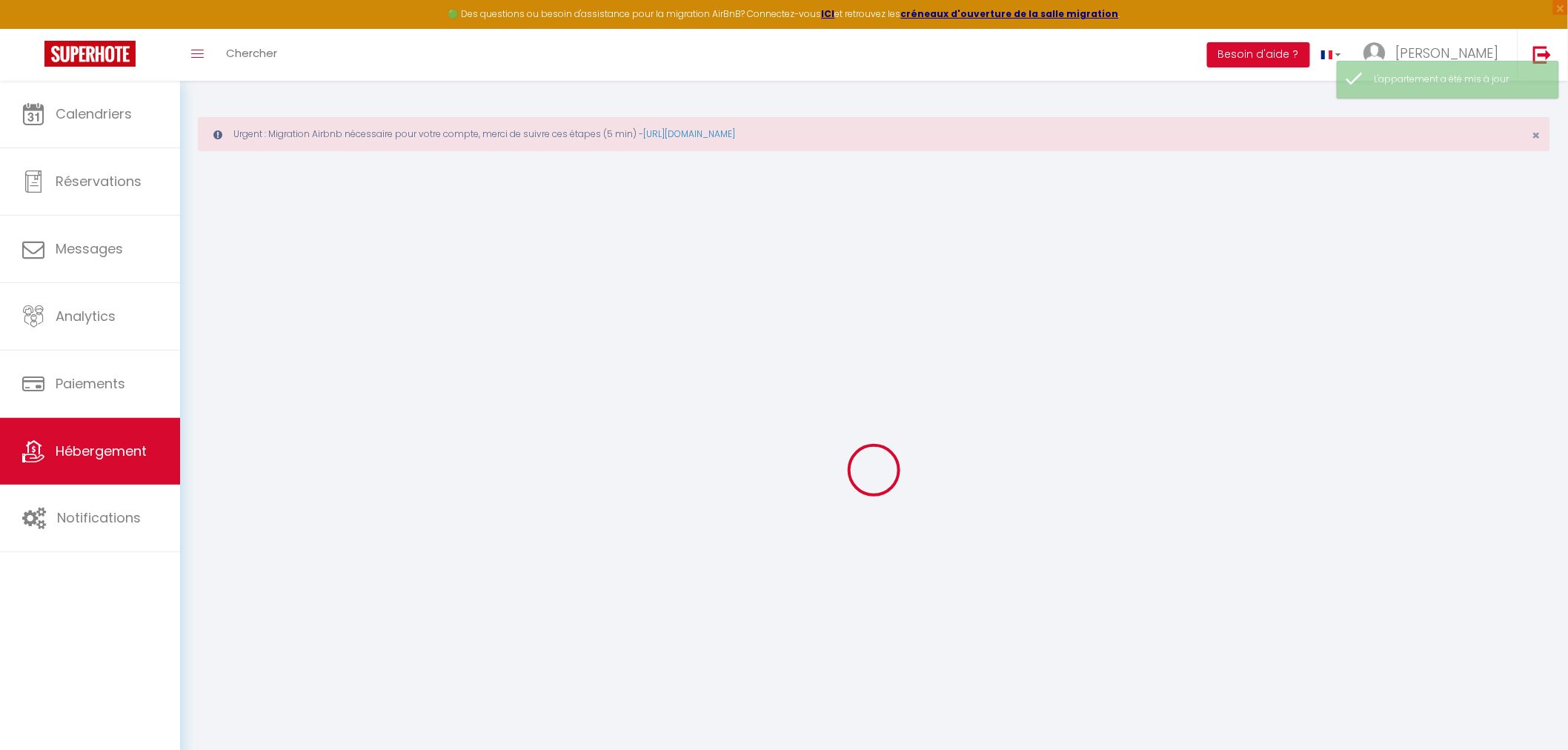
select select
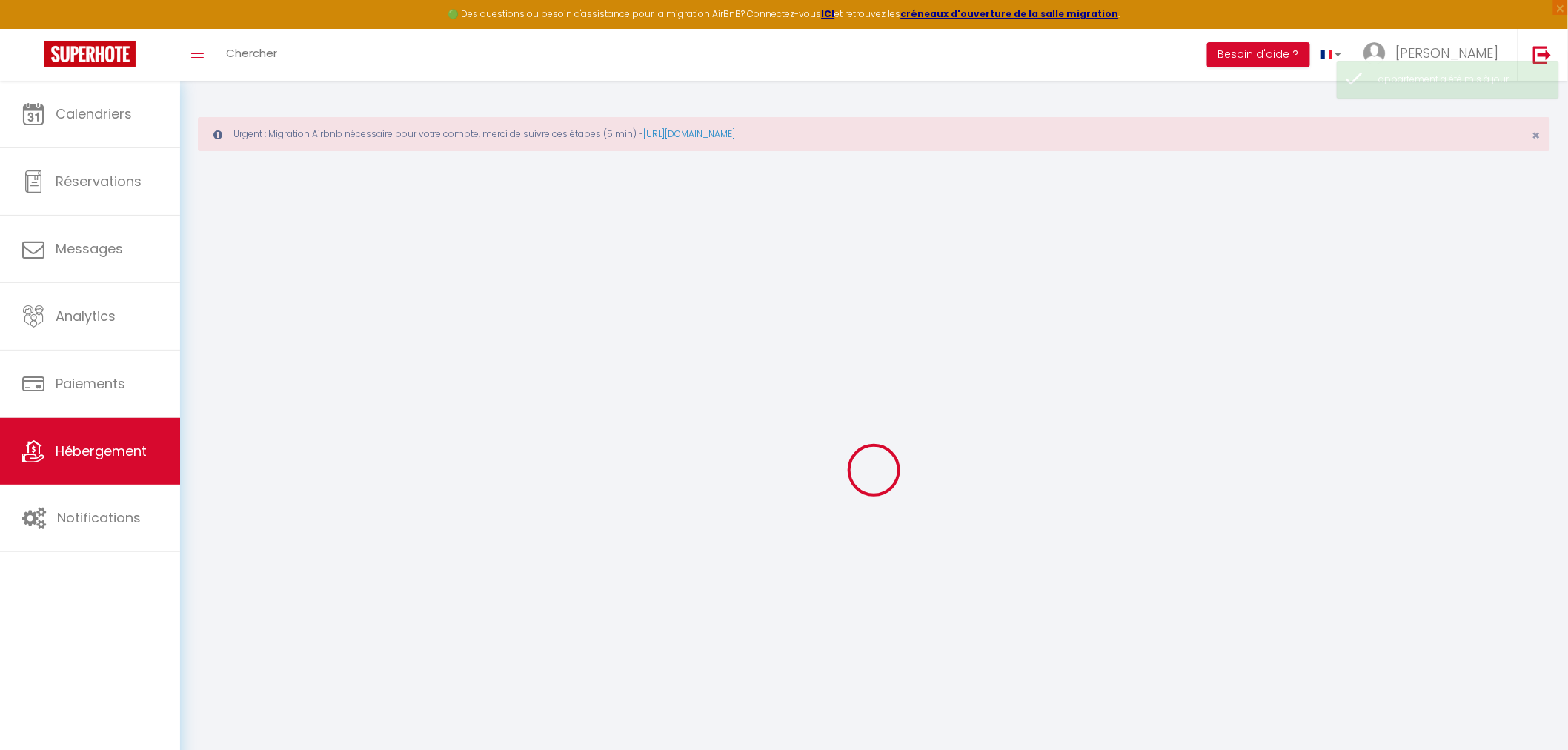
select select
checkbox input "false"
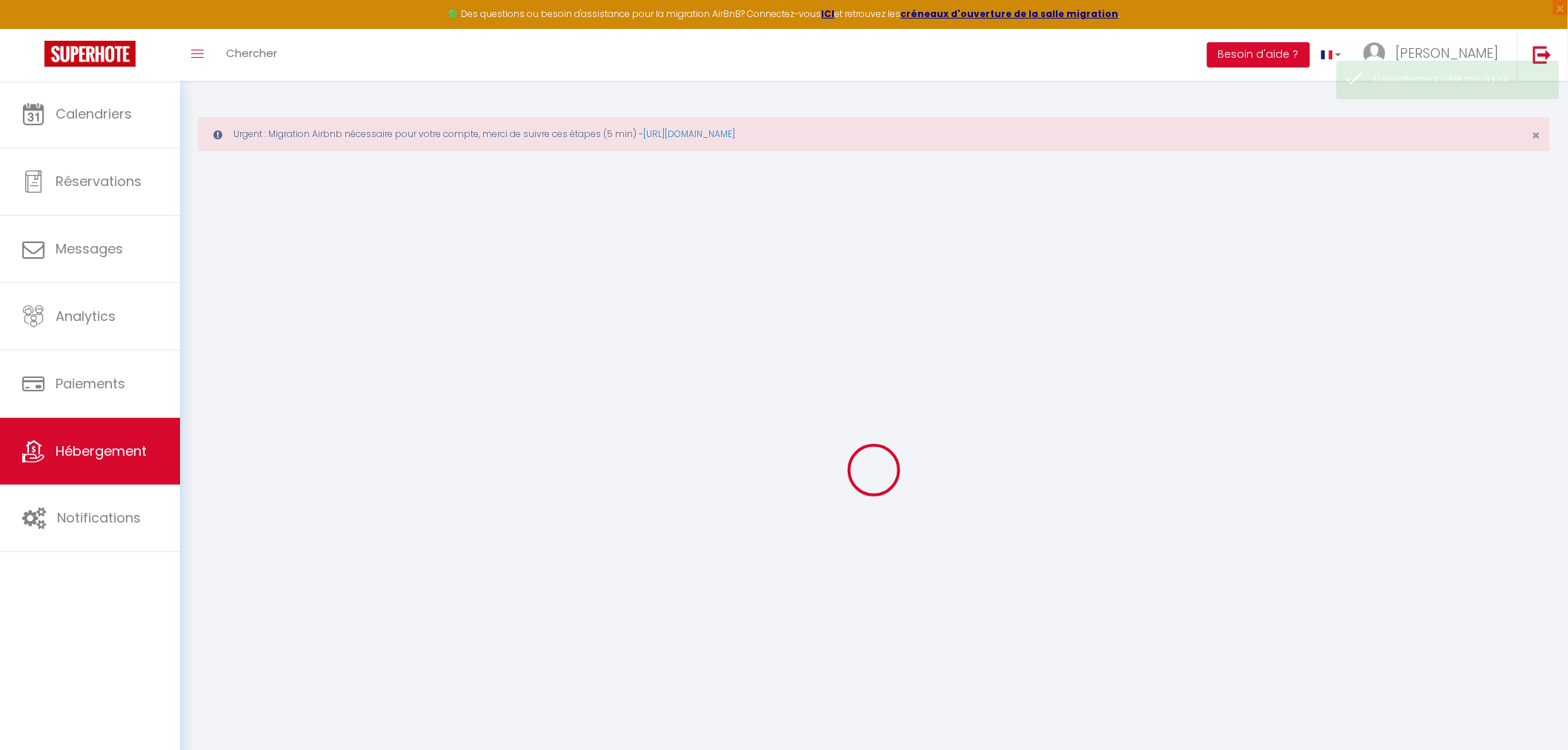
checkbox input "false"
select select
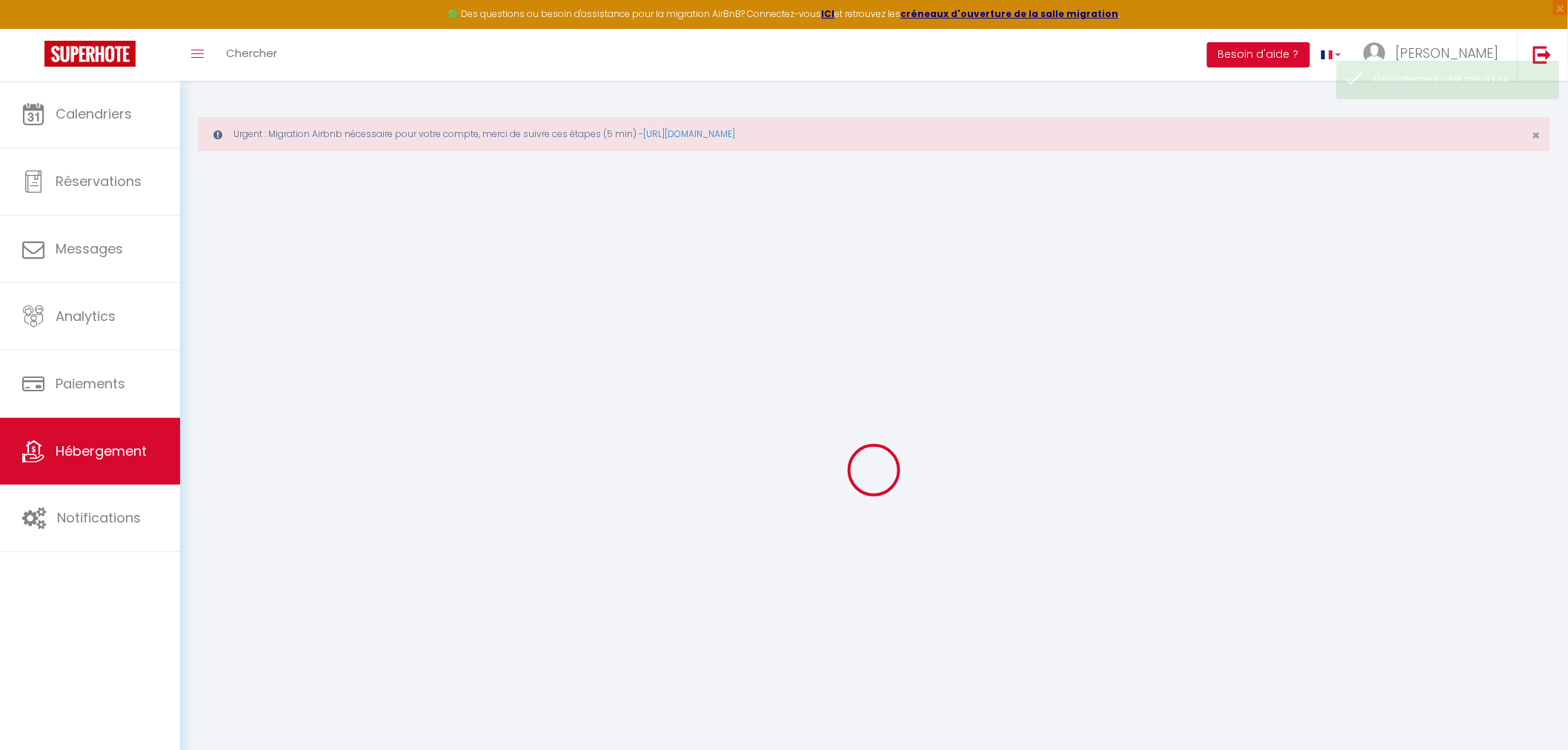
select select
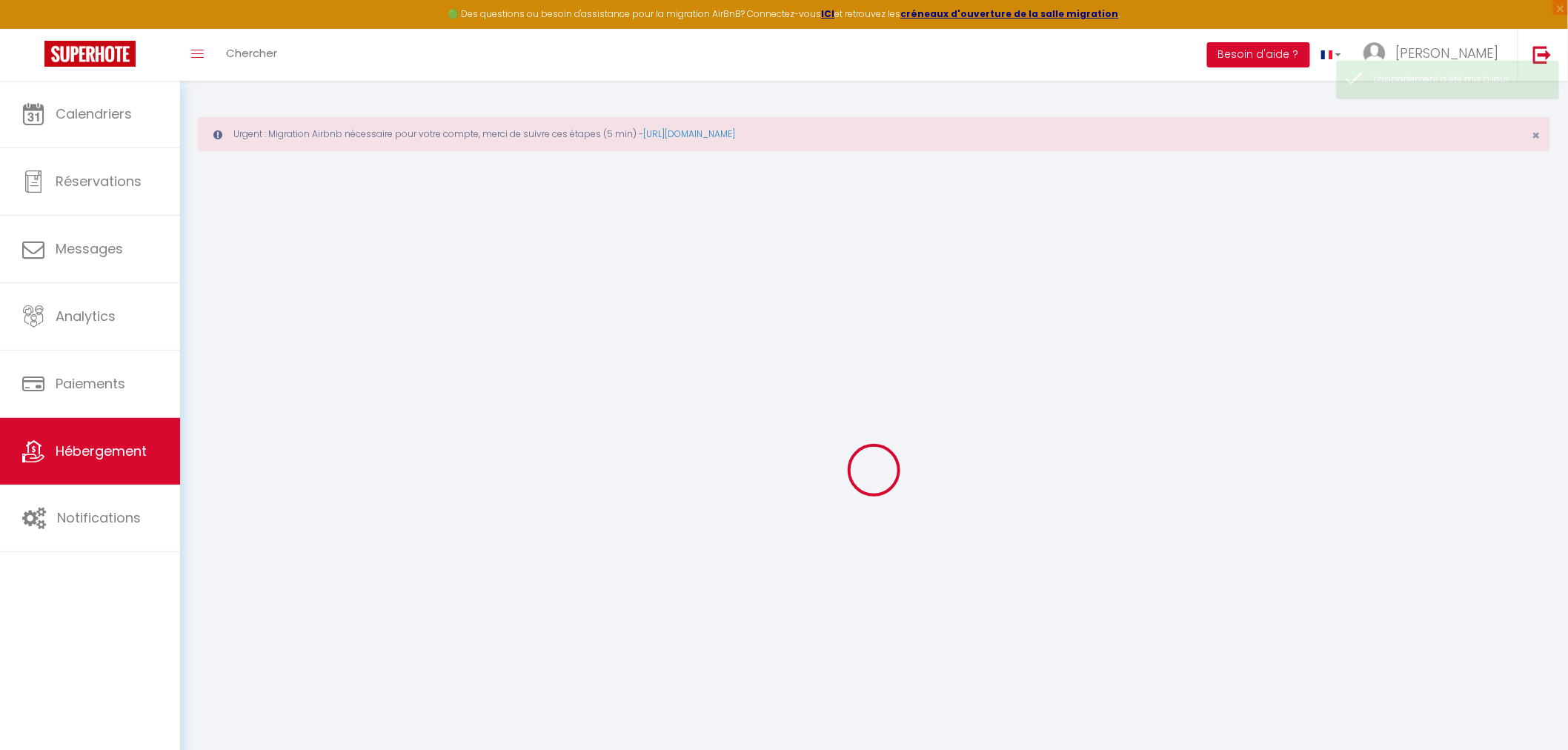
checkbox input "false"
select select
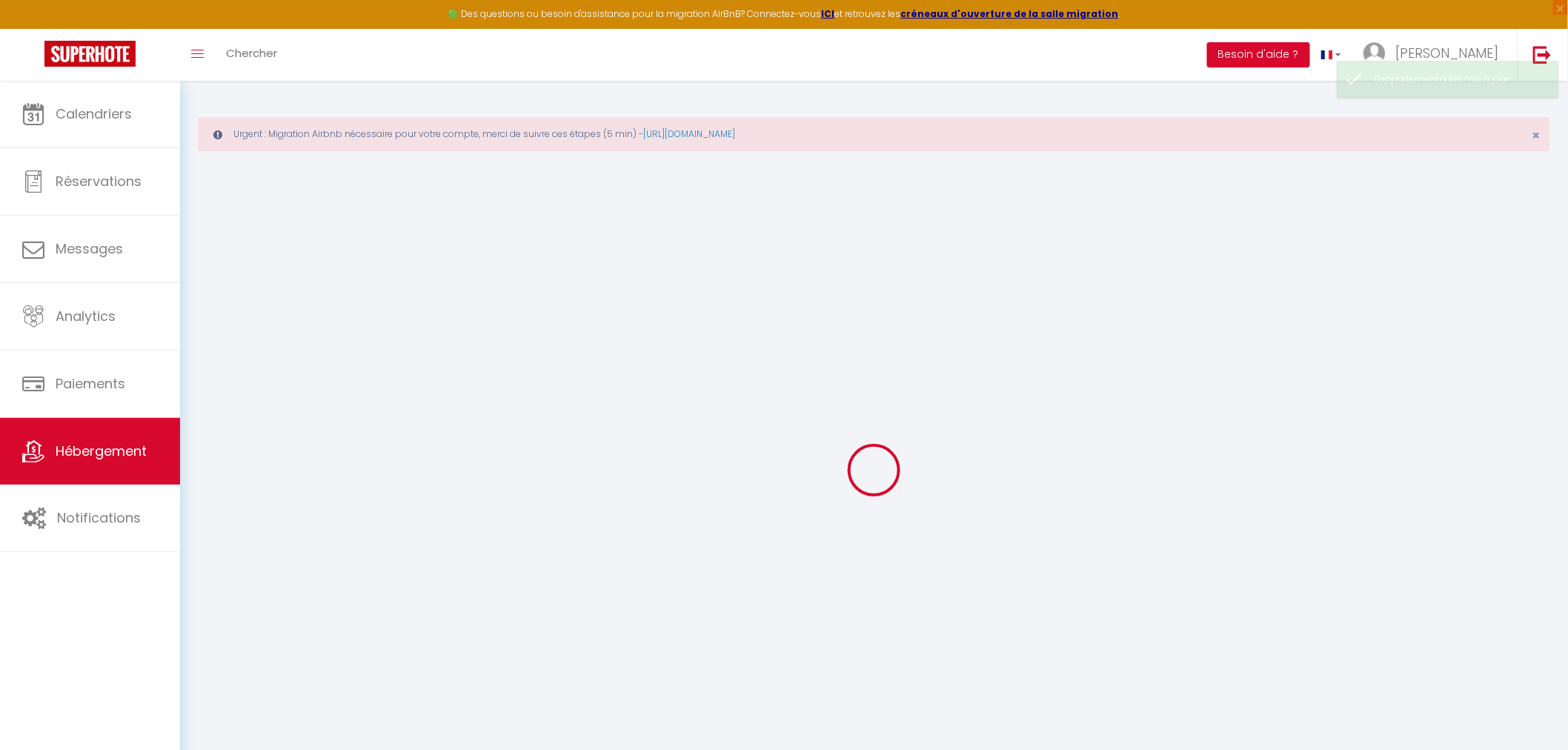
select select
type input "L'Eau vive"
type input "[PERSON_NAME] et [PERSON_NAME]"
type input "PERRIAULT"
type input "[STREET_ADDRESS]"
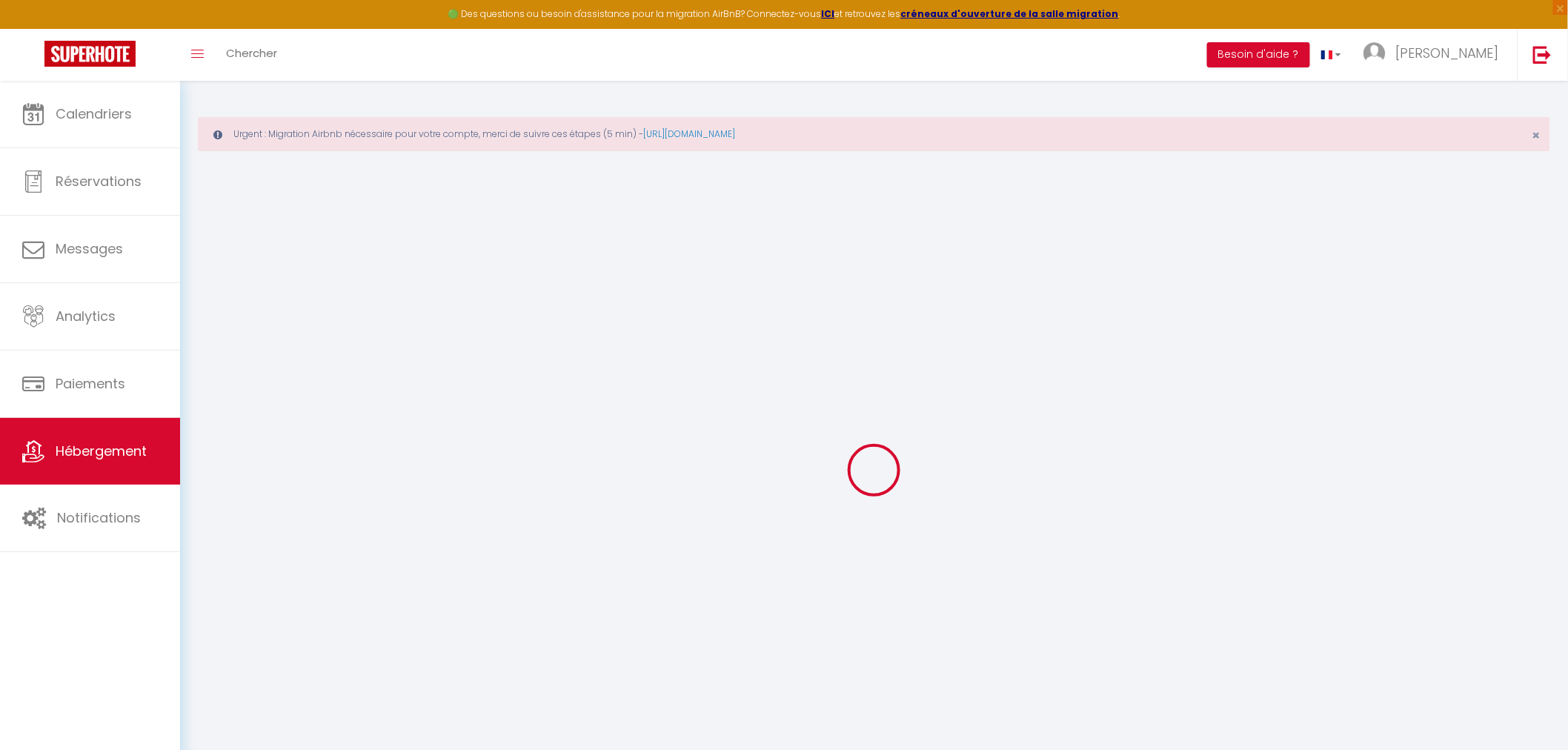
type input "34290"
type input "BASSAN"
select select "5"
select select "2"
type input "400"
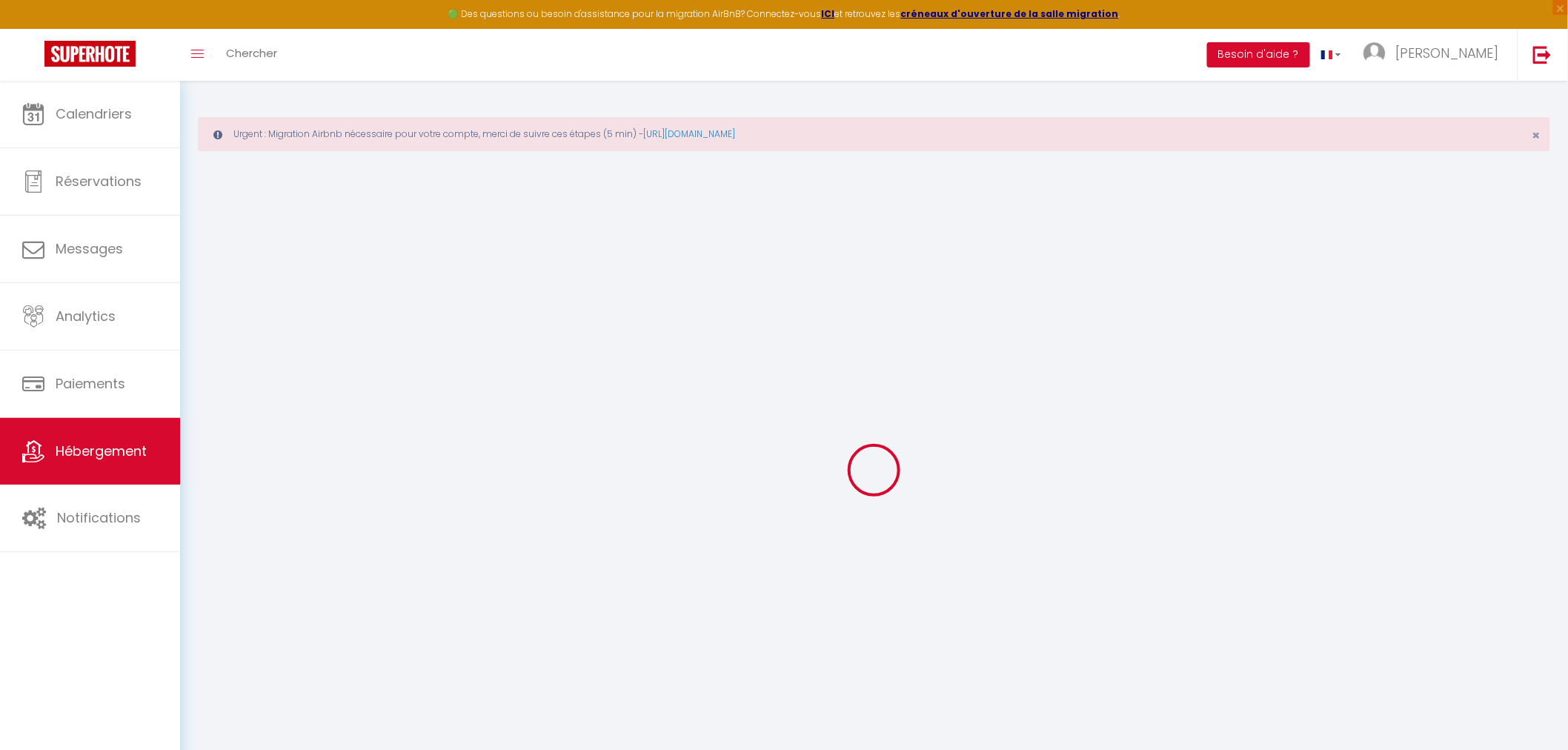
type input "133"
type input "5"
type input "4.55"
select select
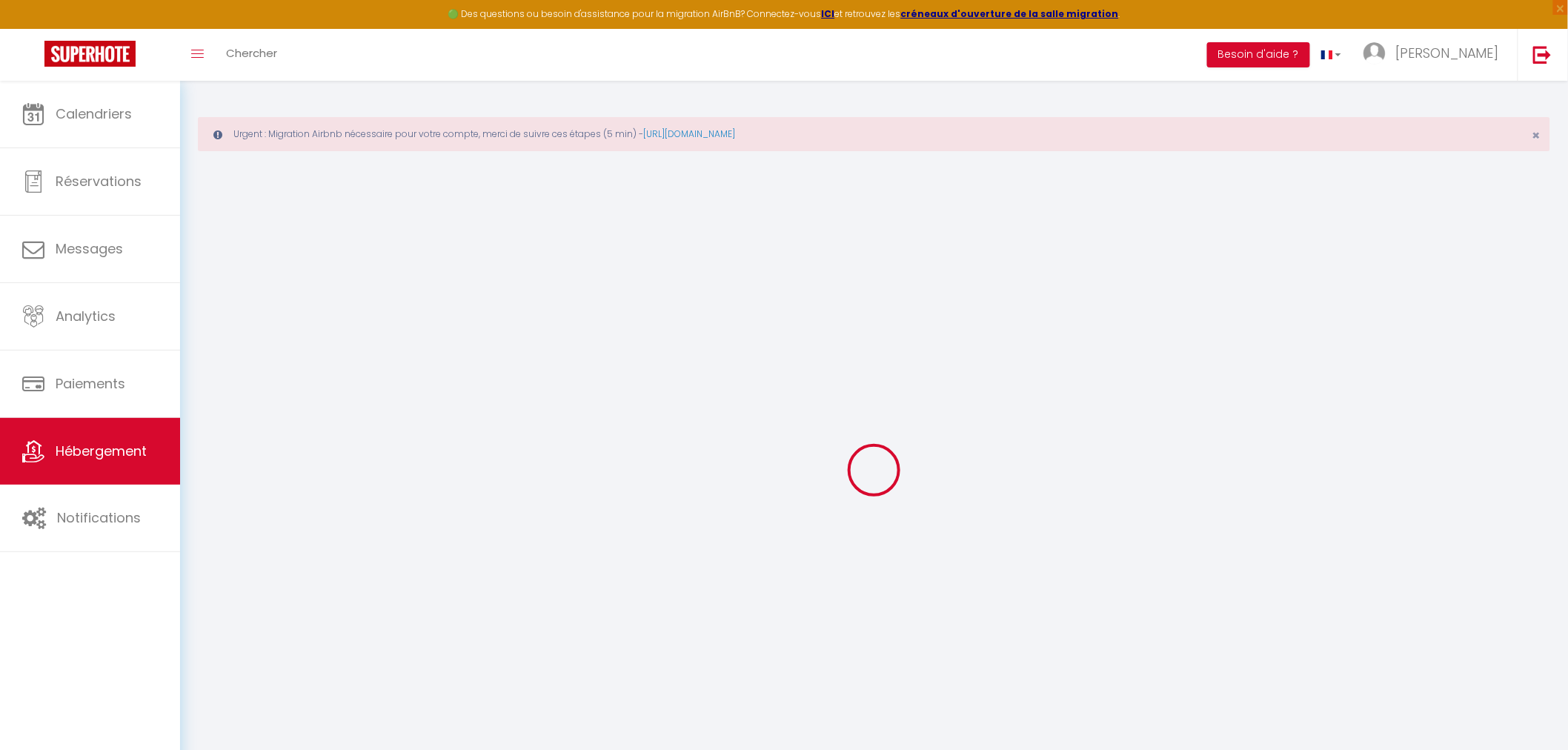
select select
type input "[STREET_ADDRESS][PERSON_NAME]"
type input "83200"
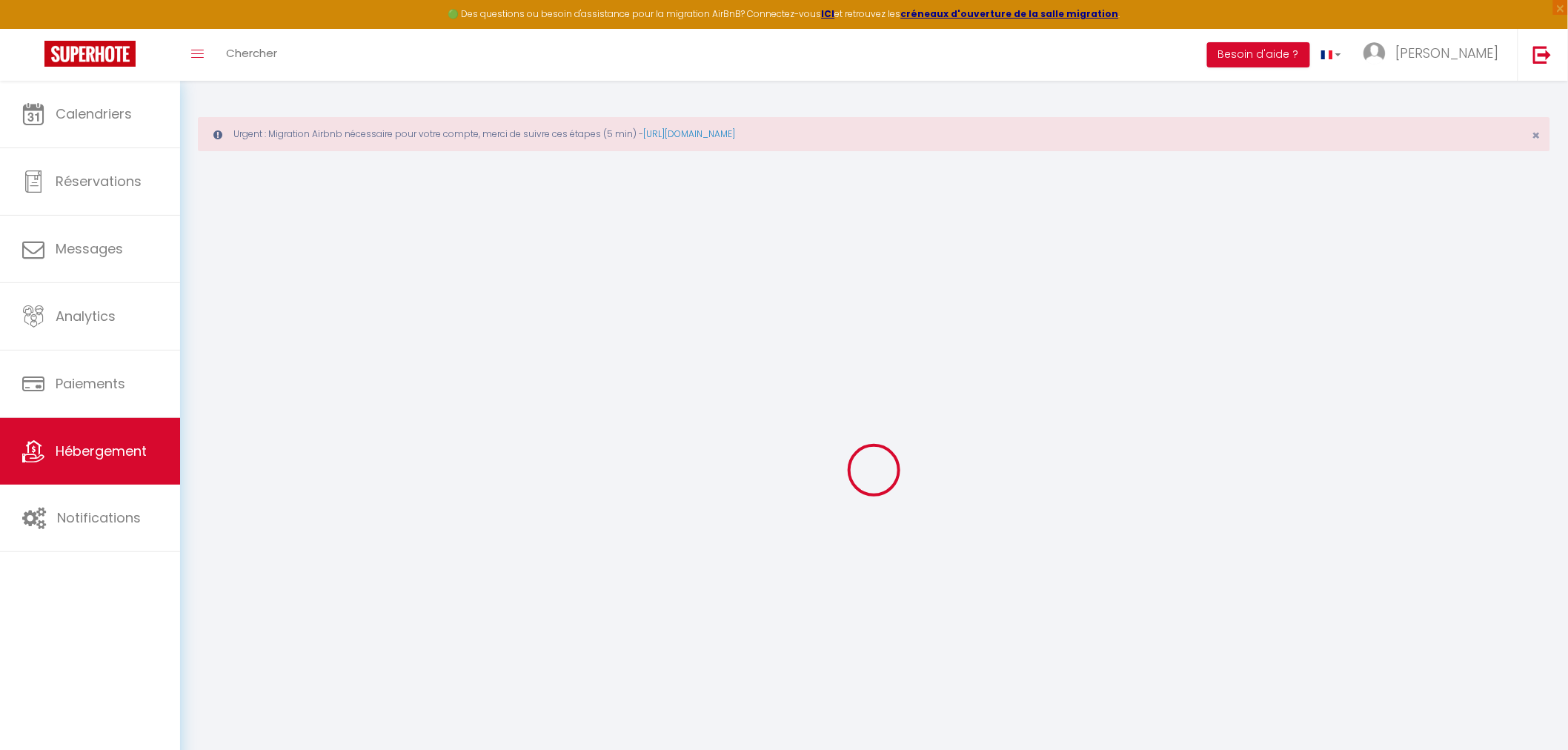
type input "[GEOGRAPHIC_DATA]"
type input "[EMAIL_ADDRESS][DOMAIN_NAME]"
select select
checkbox input "false"
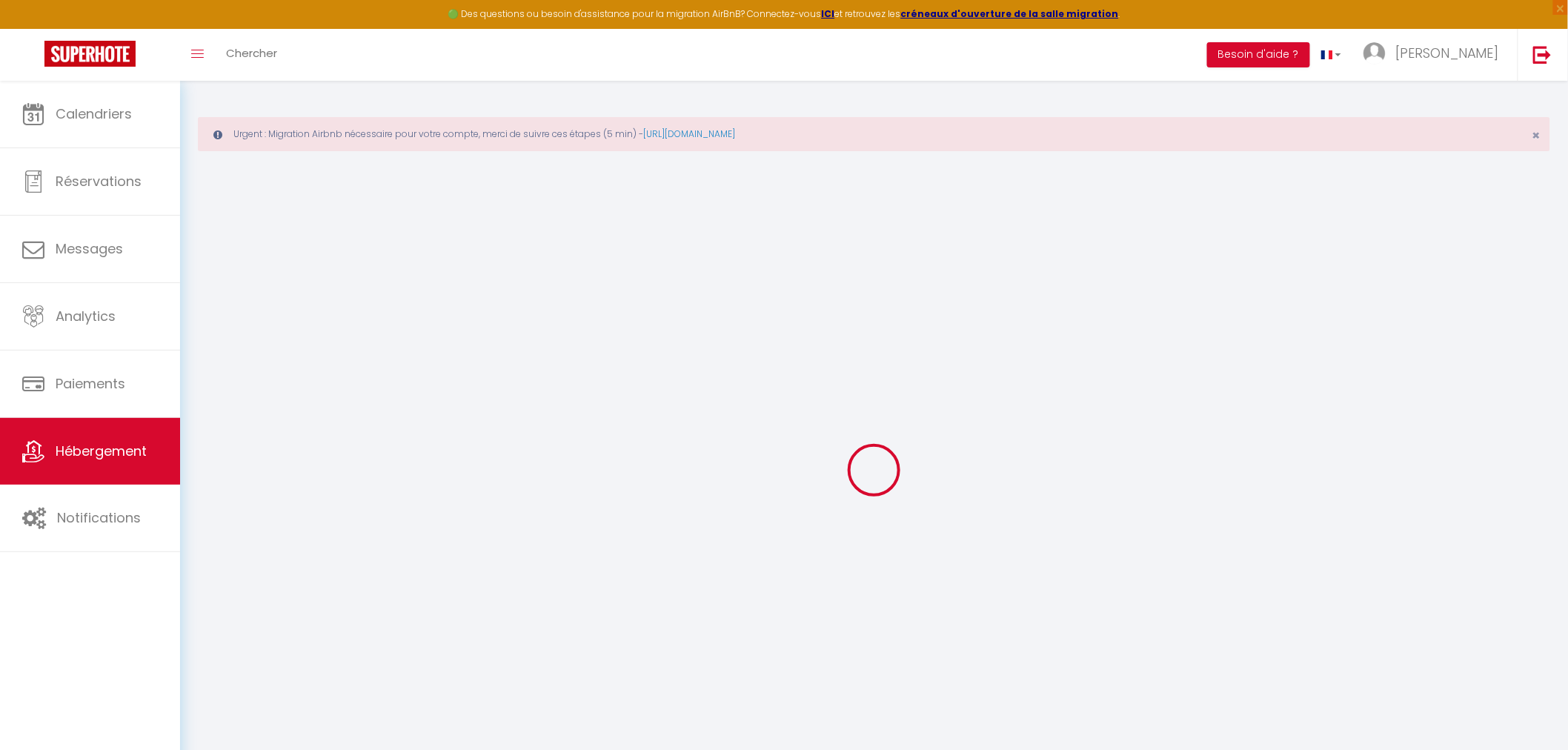
checkbox input "false"
radio input "true"
type input "28"
type input "91"
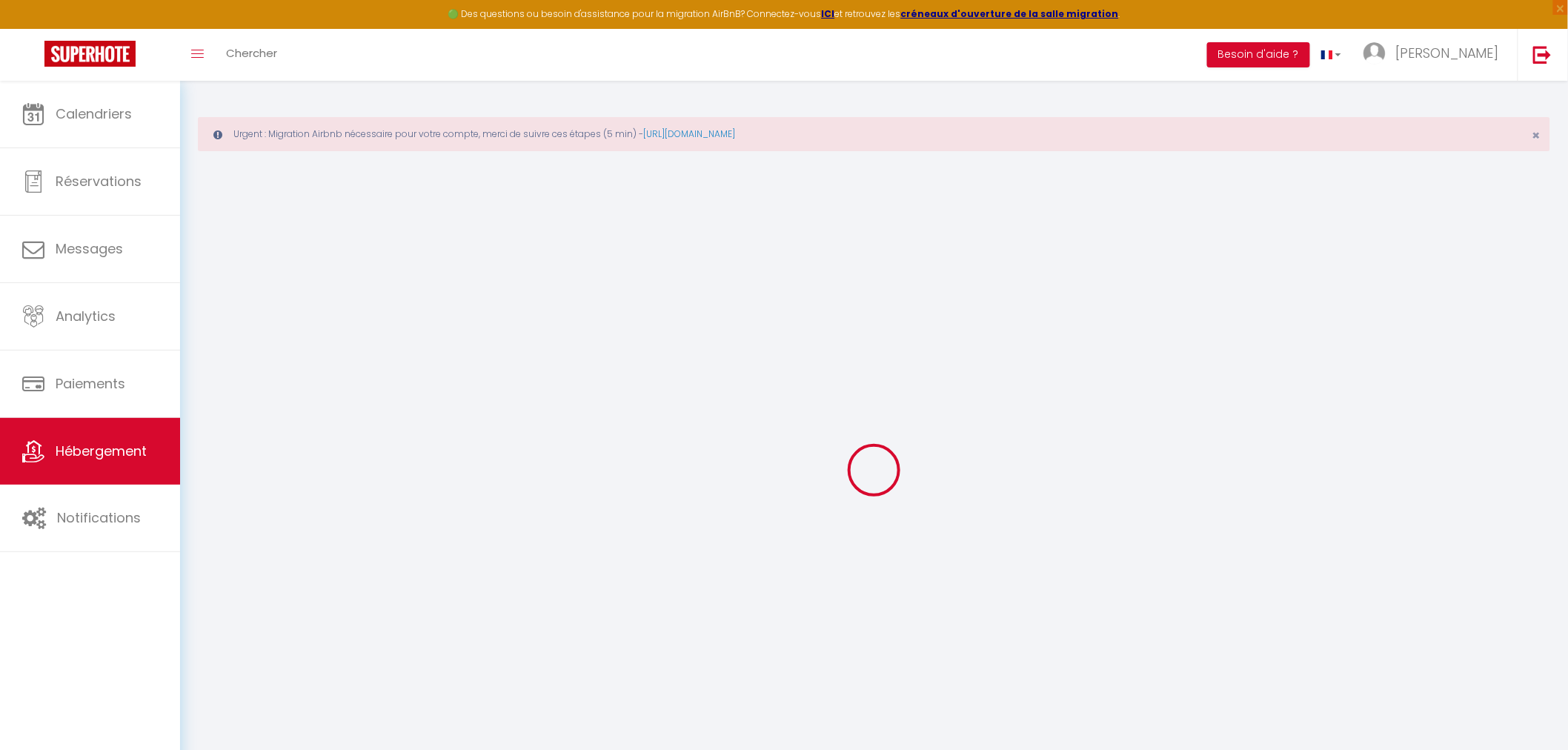
type input "0"
type input "42"
type input "0"
select select
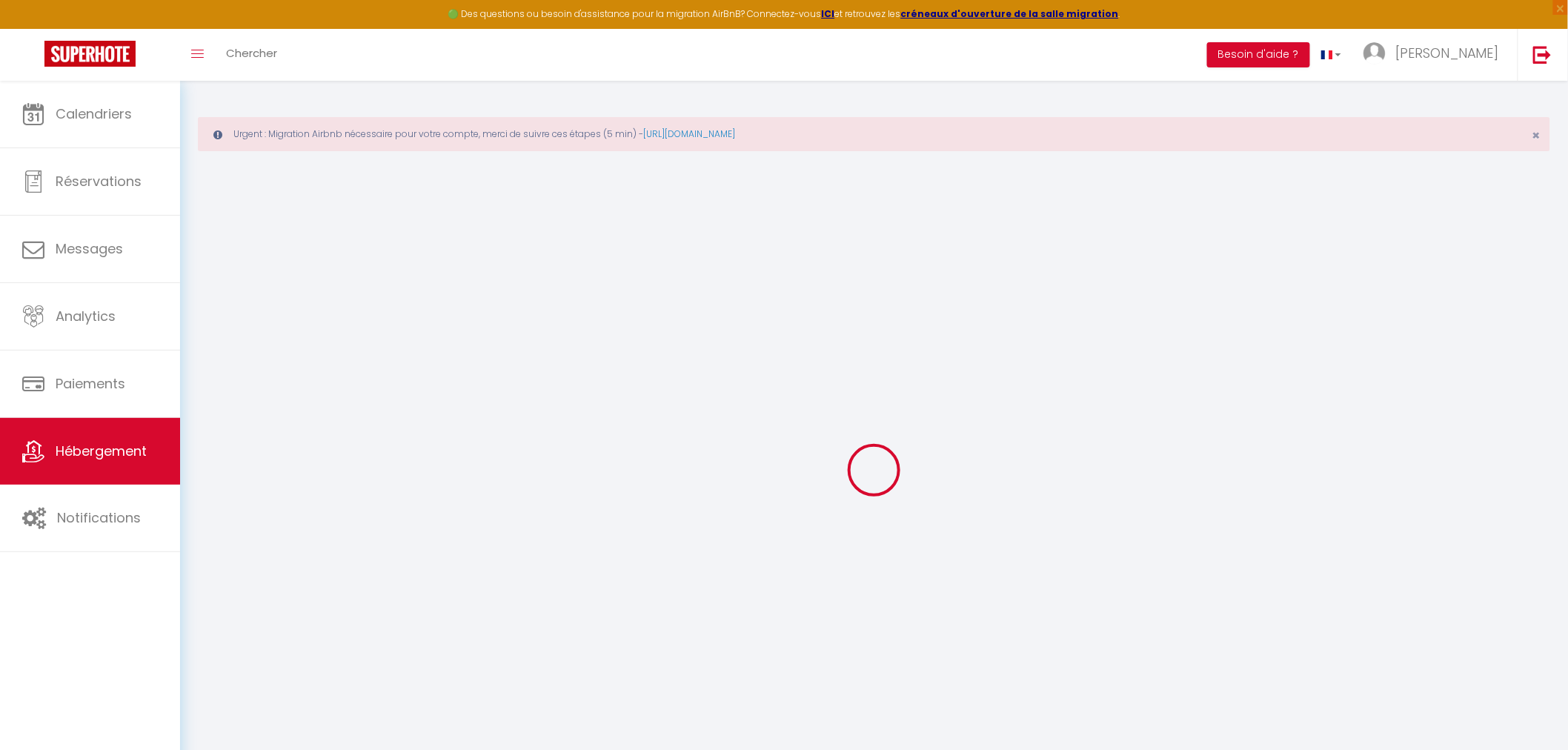
select select
checkbox input "false"
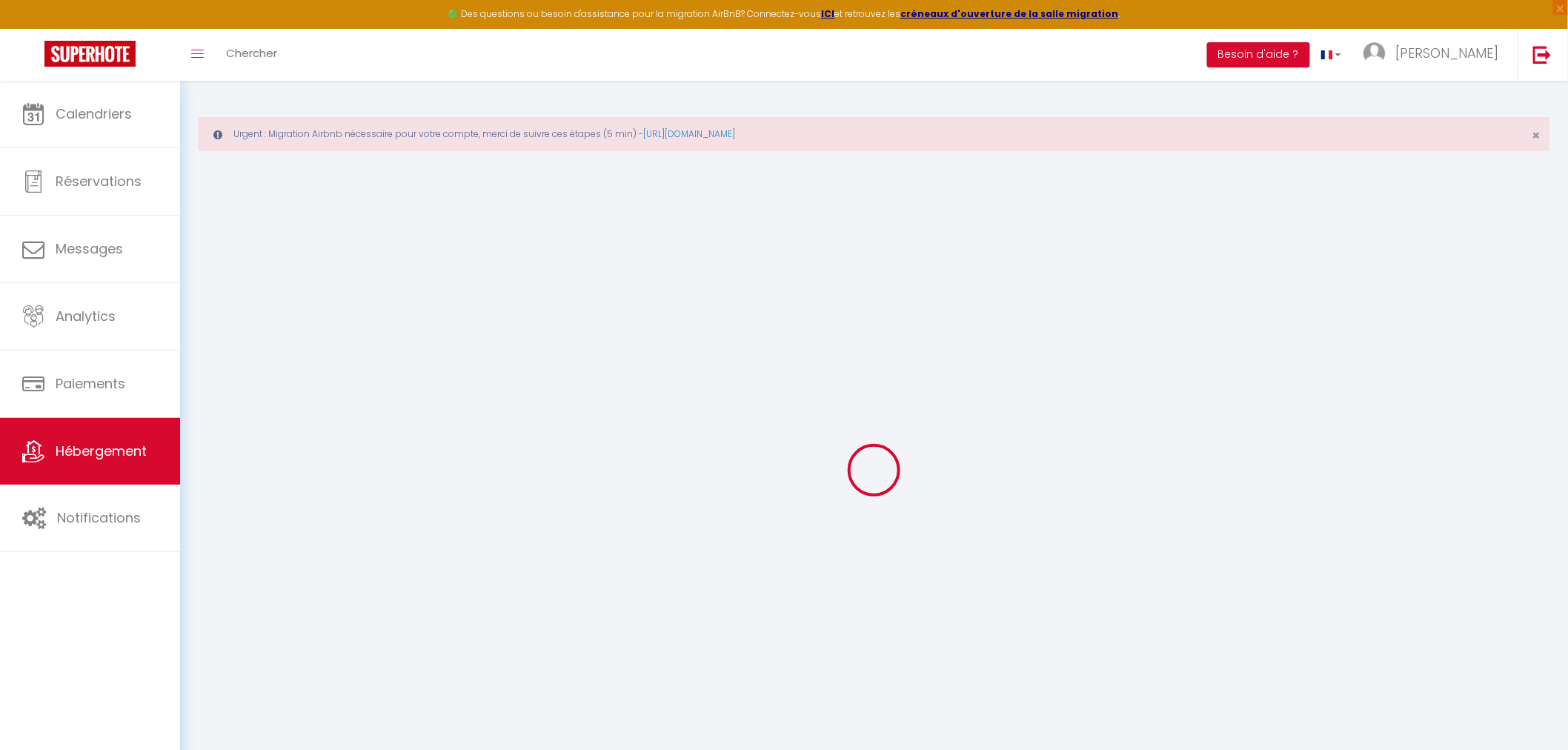
checkbox input "false"
select select
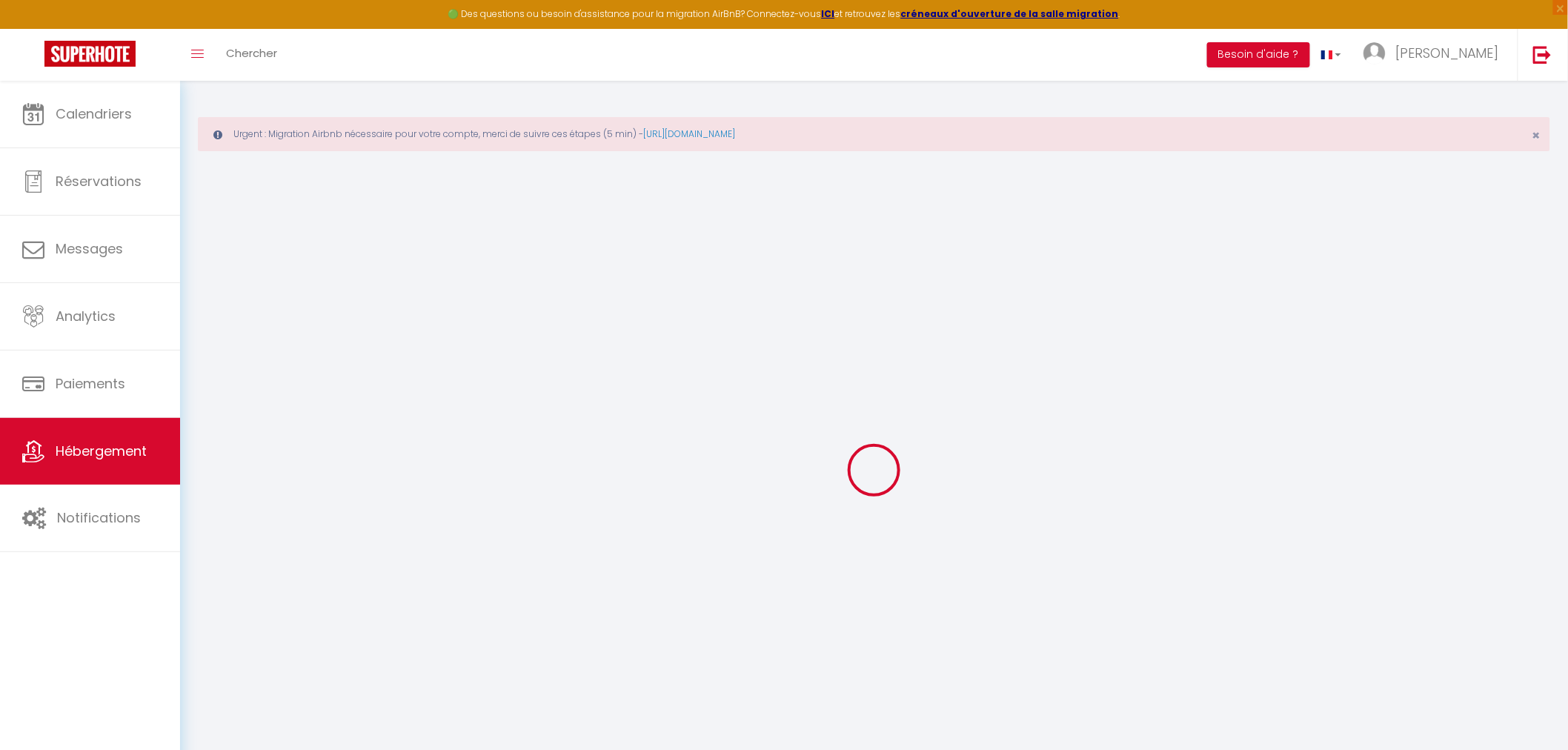
select select
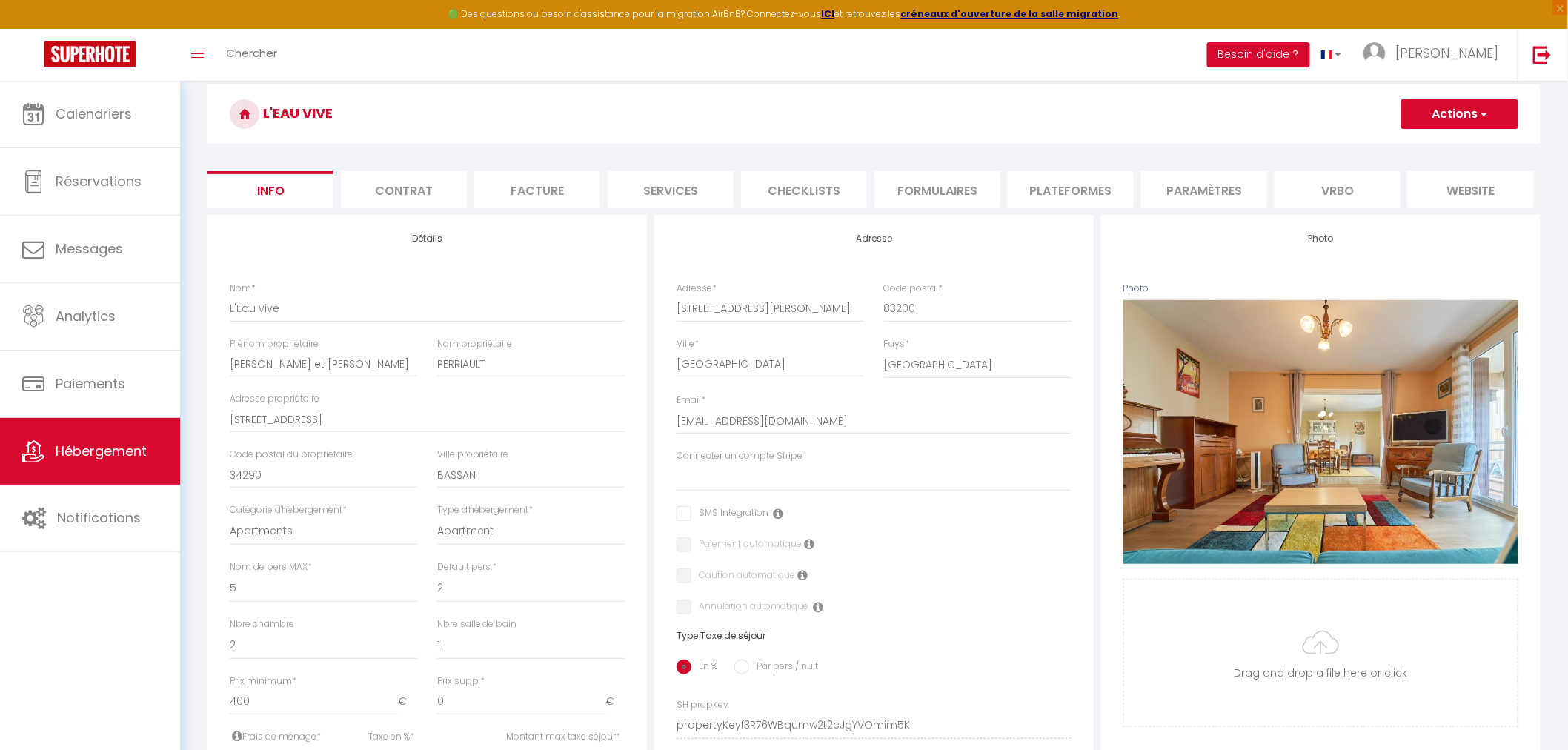
scroll to position [165, 0]
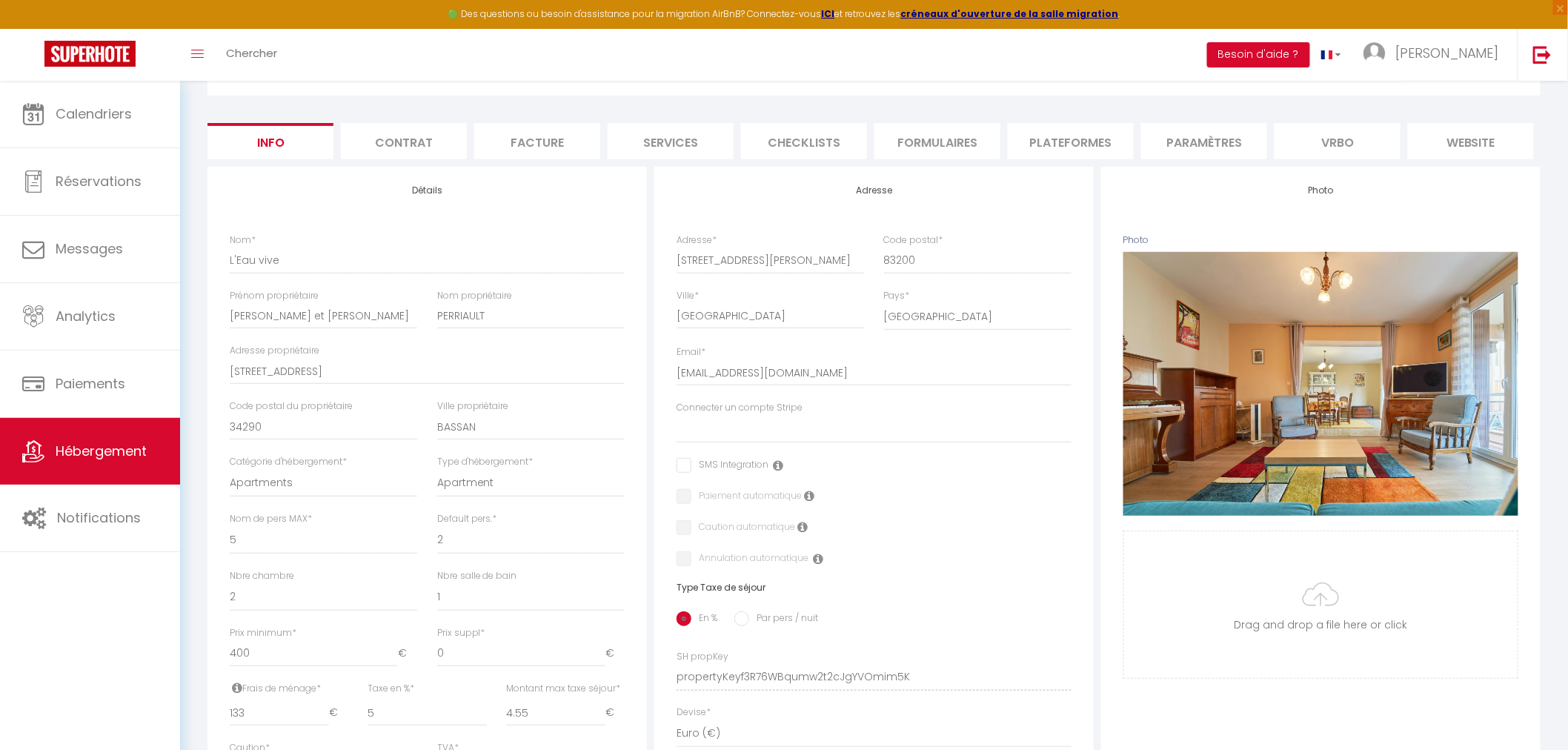
click at [1463, 136] on li "website" at bounding box center [1471, 141] width 126 height 37
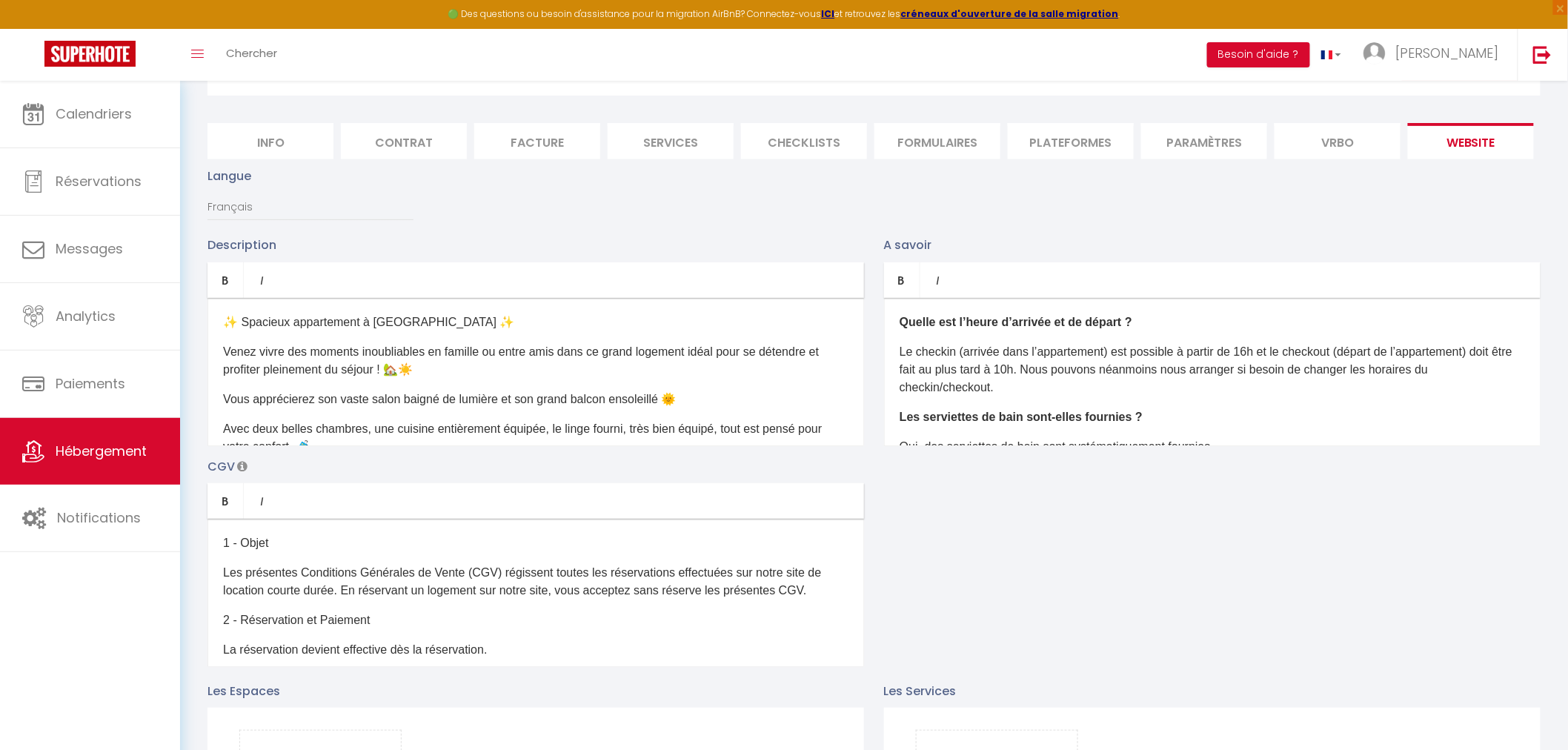
click at [1349, 147] on li "Vrbo" at bounding box center [1338, 141] width 126 height 37
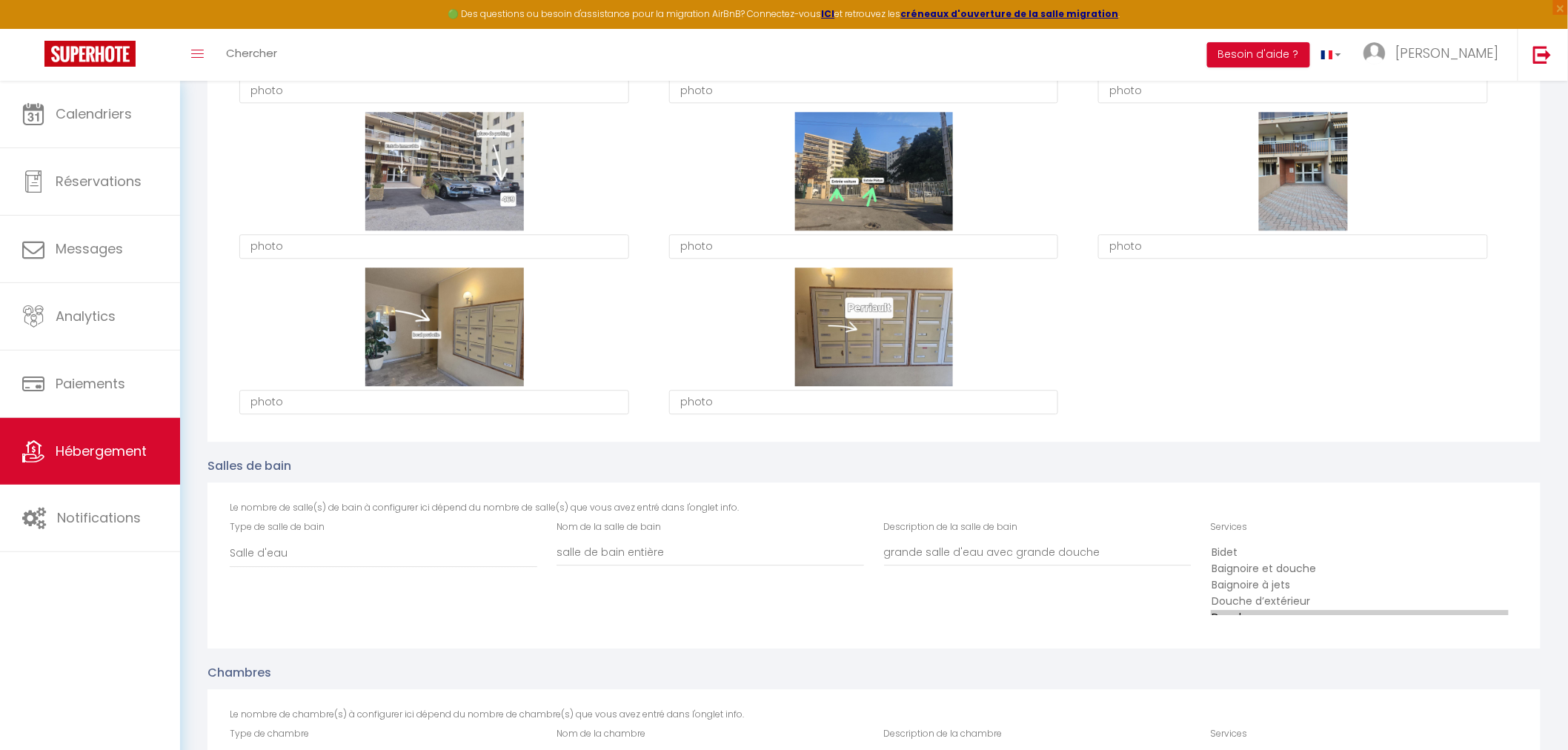
scroll to position [1564, 0]
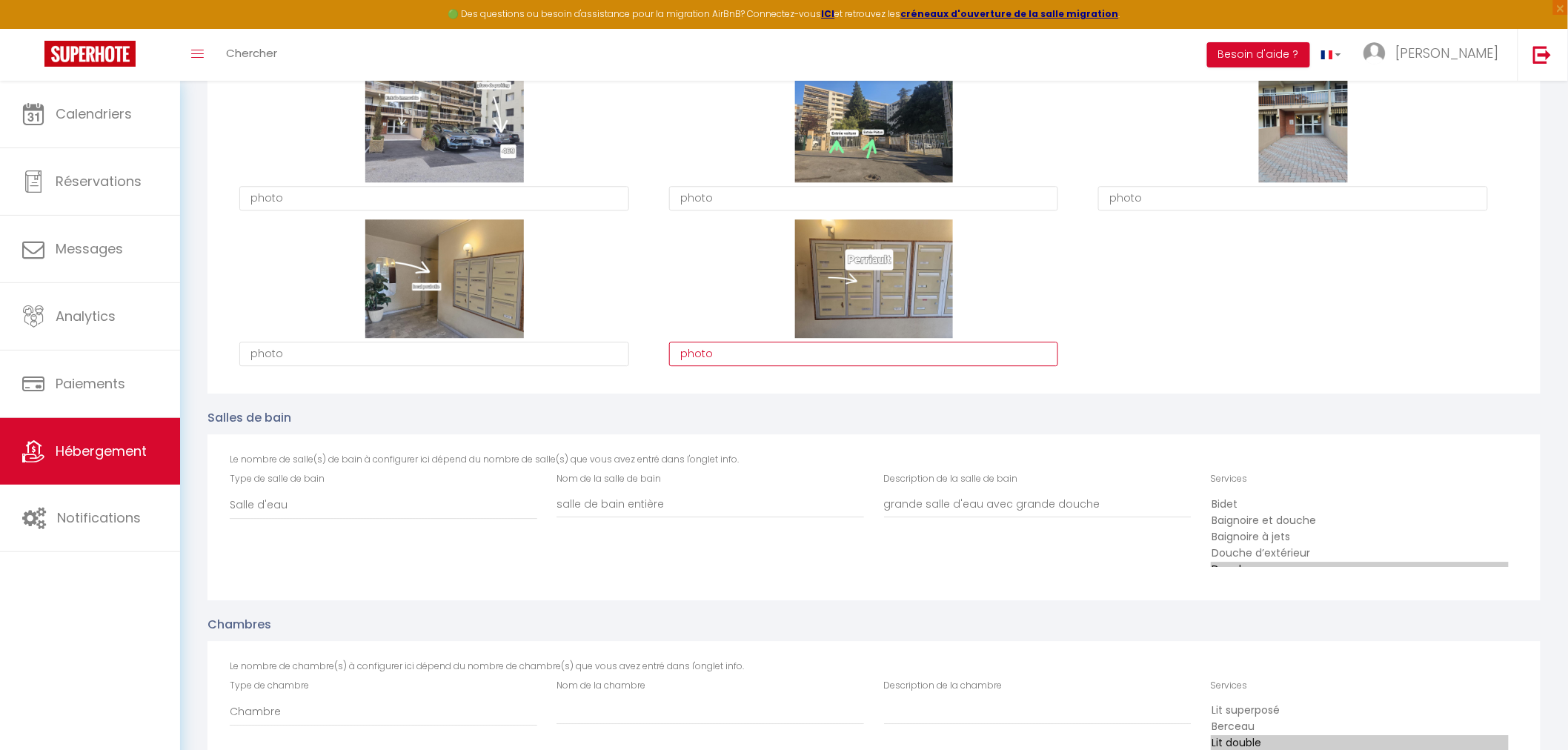
click at [744, 367] on textarea "photo" at bounding box center [864, 354] width 390 height 25
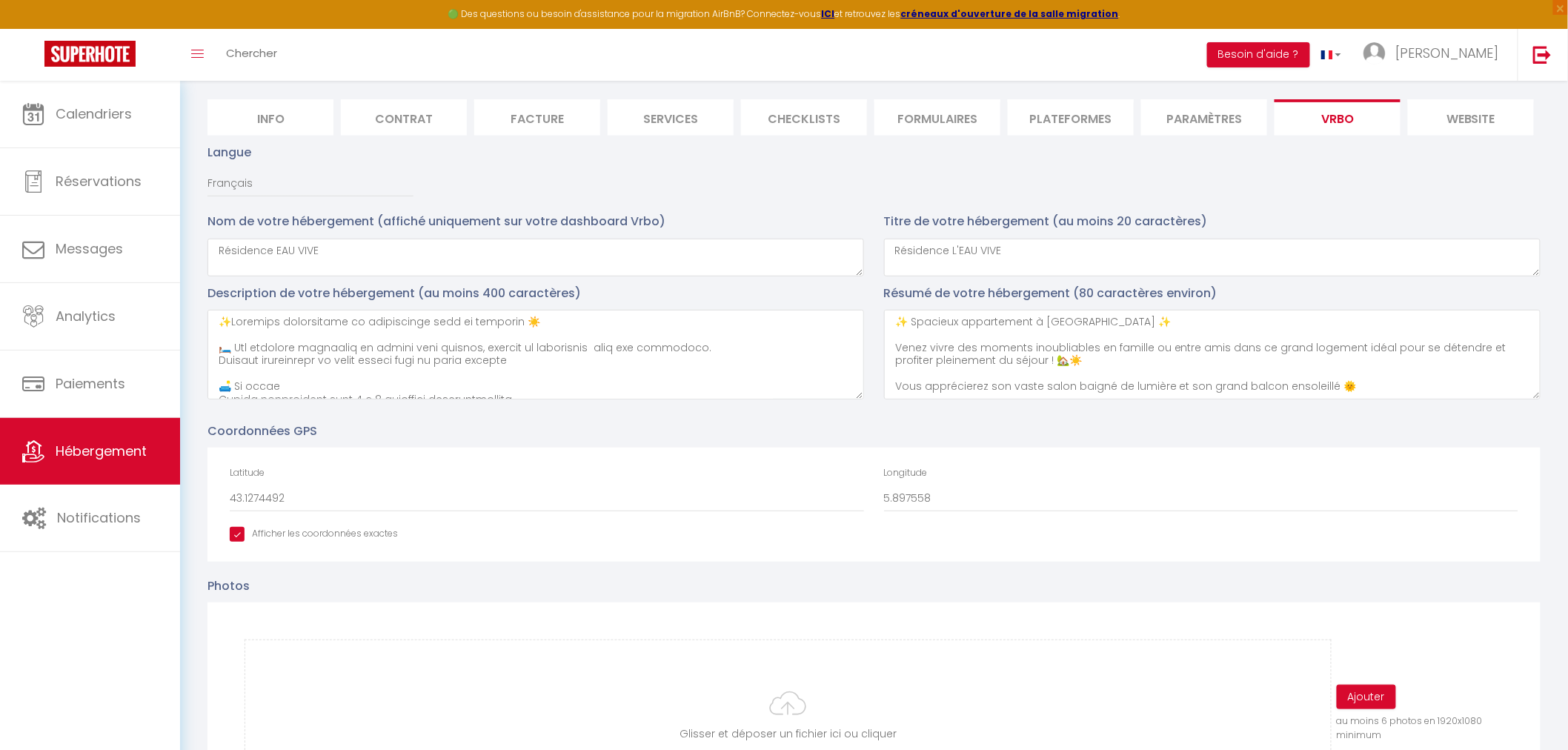
scroll to position [0, 0]
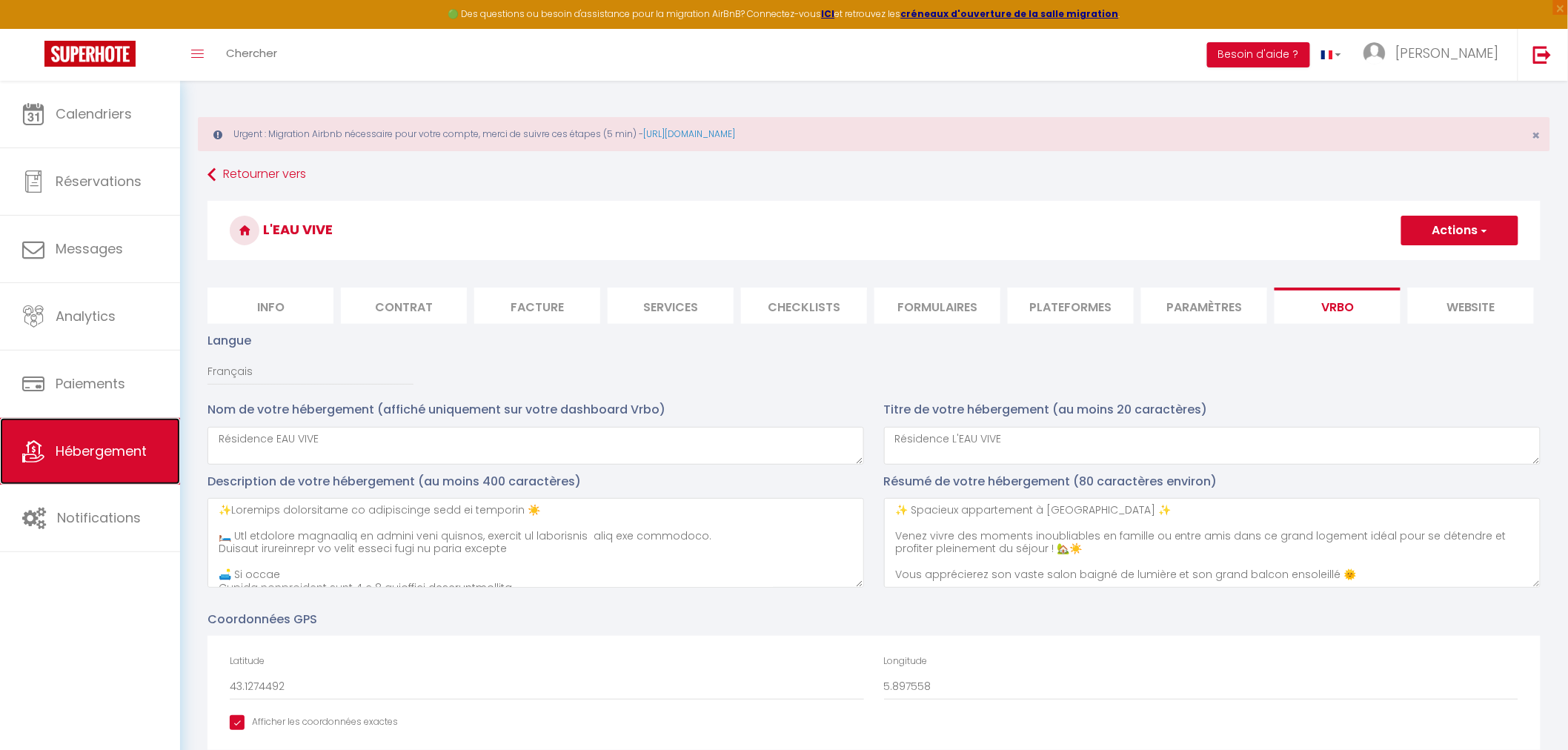
click at [97, 462] on link "Hébergement" at bounding box center [90, 451] width 180 height 66
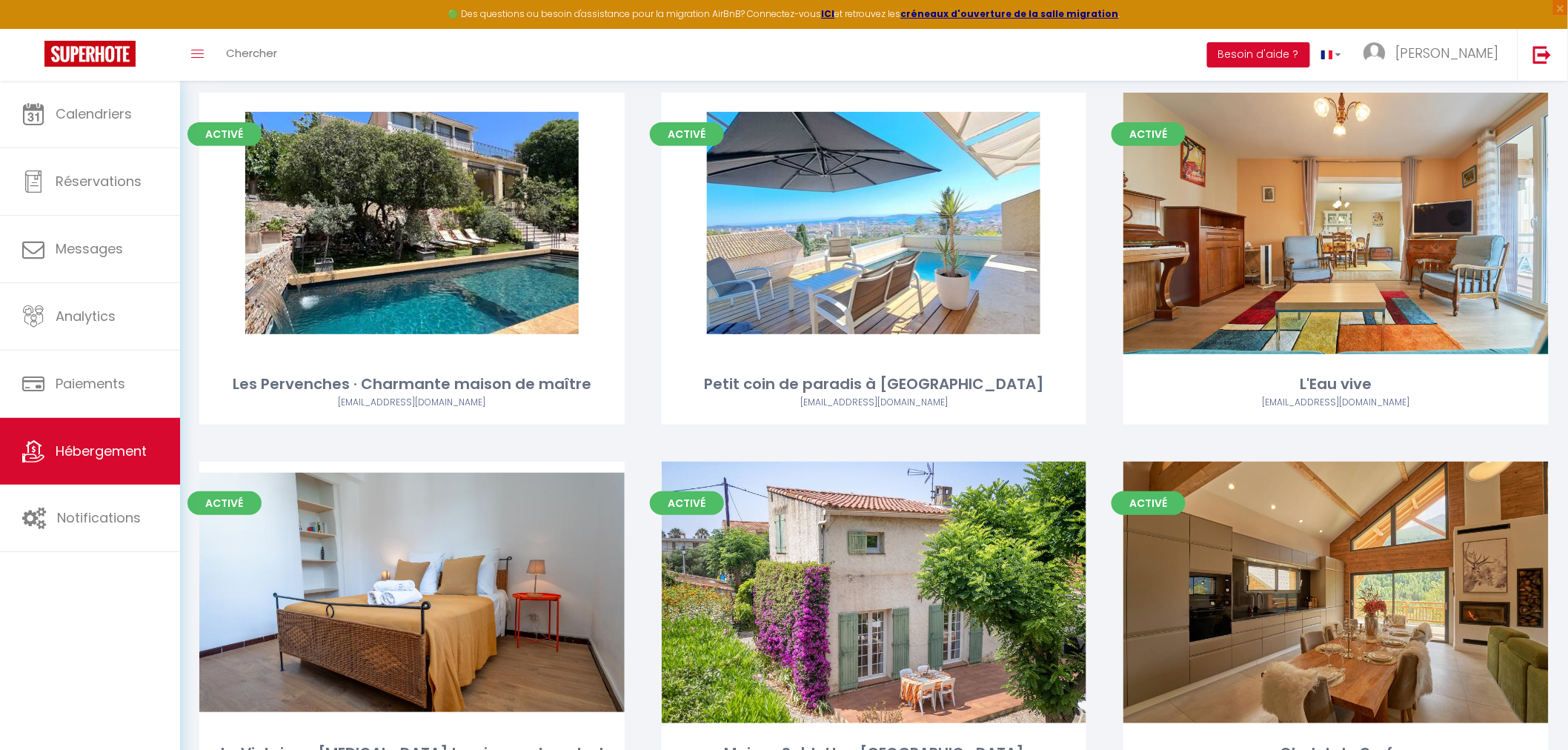
scroll to position [165, 0]
